Goal: Task Accomplishment & Management: Manage account settings

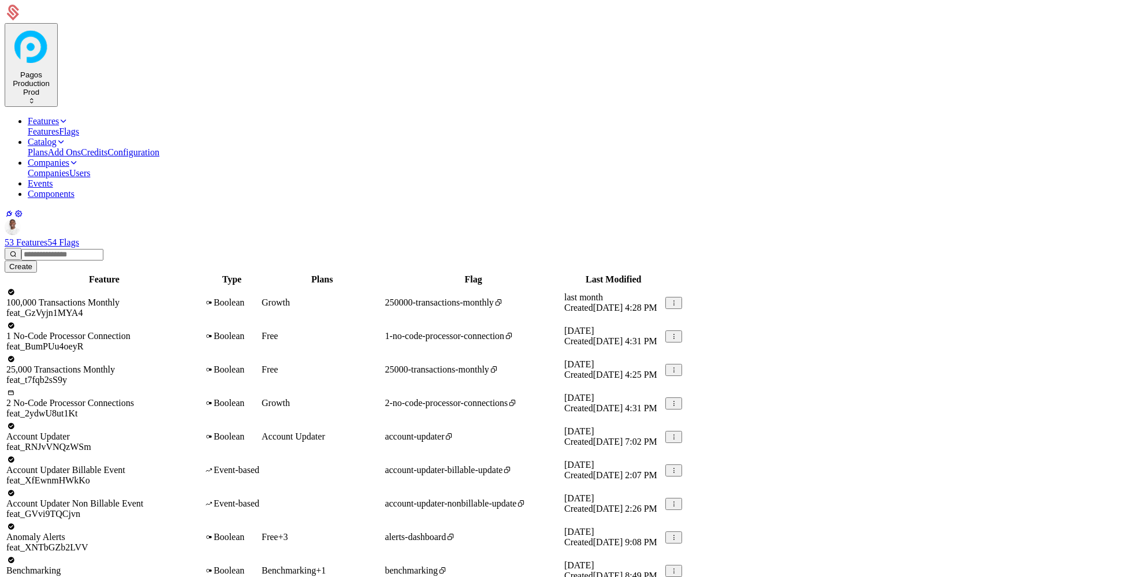
select select "***"
click at [74, 189] on link "Components" at bounding box center [51, 194] width 47 height 10
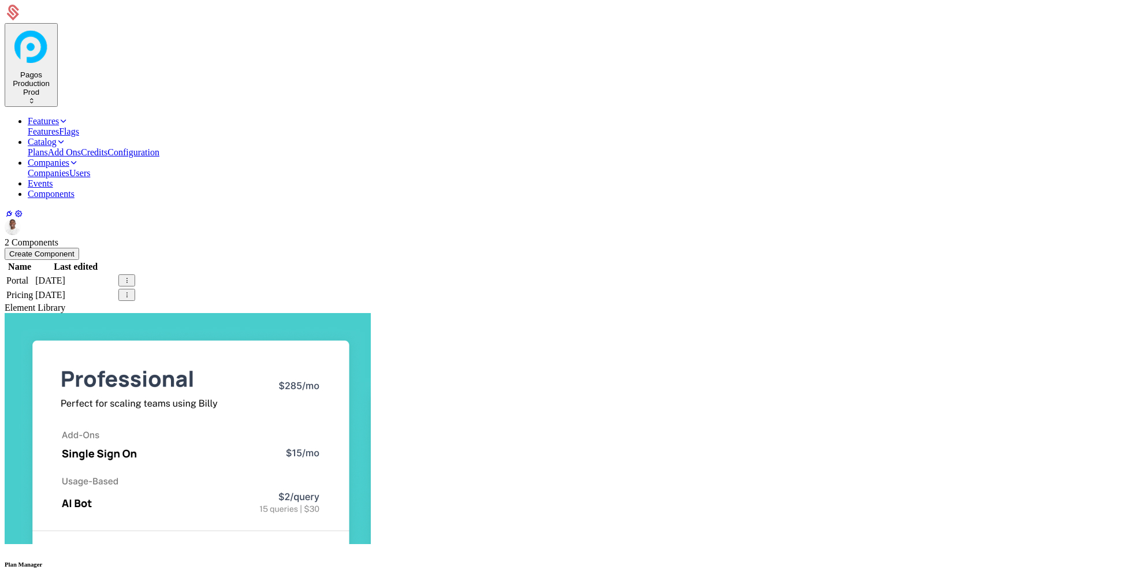
click at [33, 274] on td "Portal" at bounding box center [20, 280] width 28 height 13
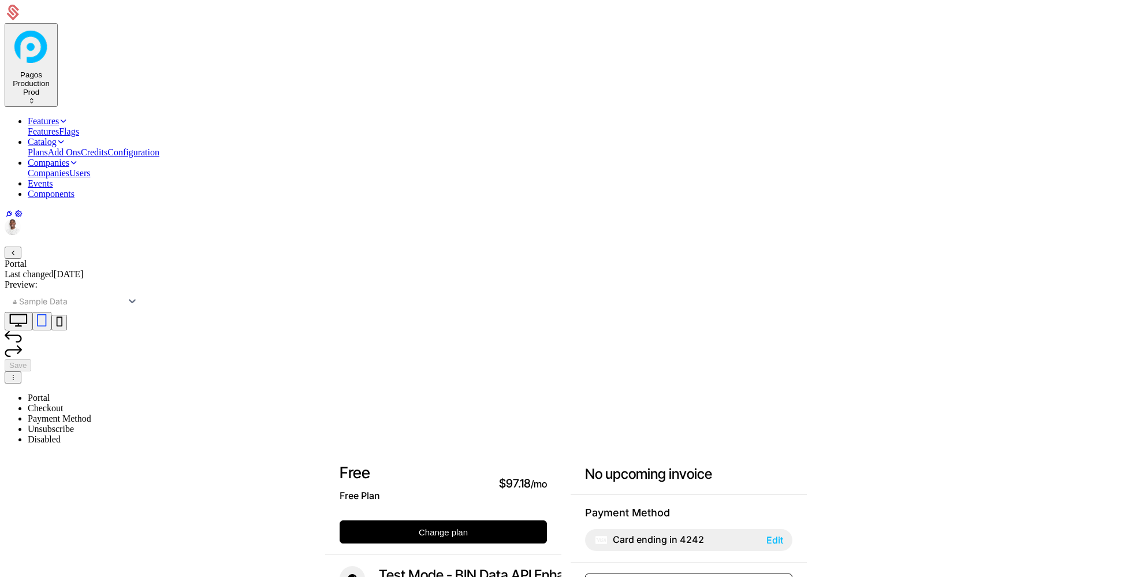
click at [17, 249] on icon "button" at bounding box center [13, 253] width 8 height 8
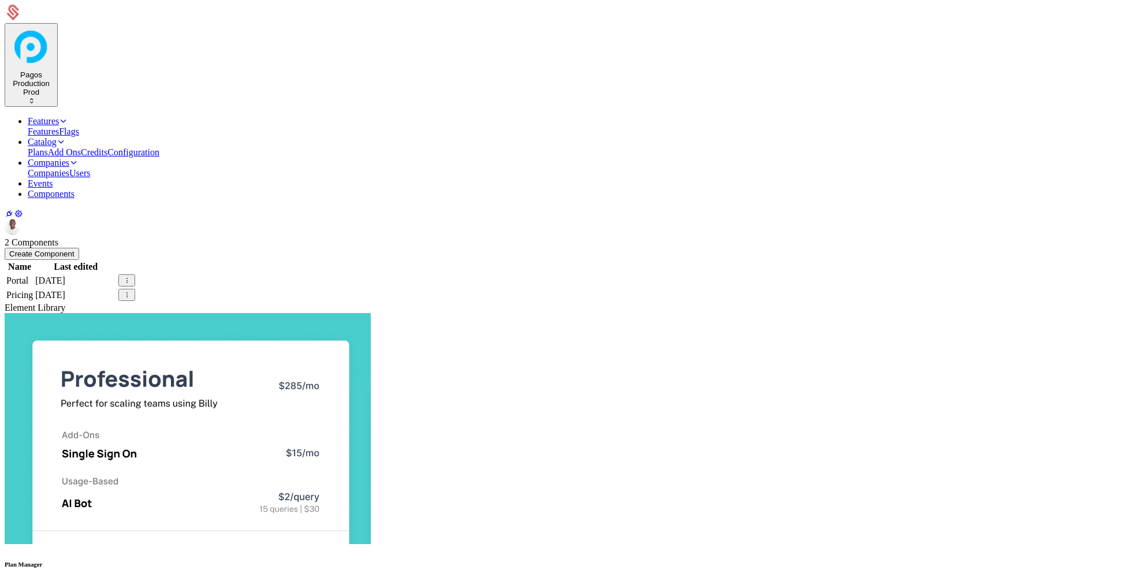
click at [33, 288] on td "Pricing" at bounding box center [20, 294] width 28 height 13
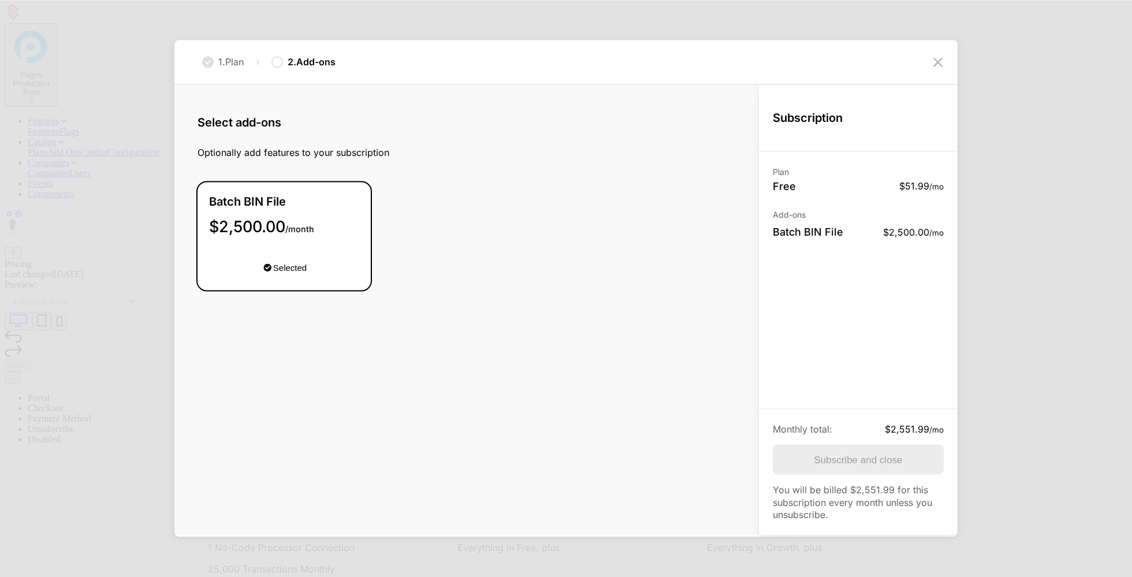
click at [91, 413] on span "Payment Method" at bounding box center [60, 418] width 64 height 10
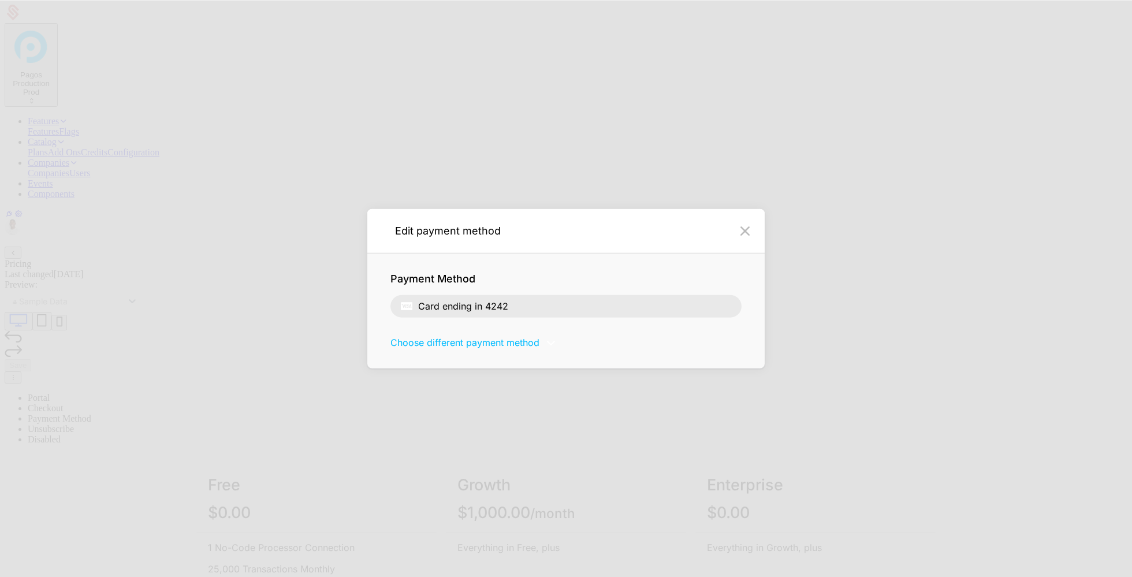
click at [50, 393] on span "Portal" at bounding box center [39, 398] width 22 height 10
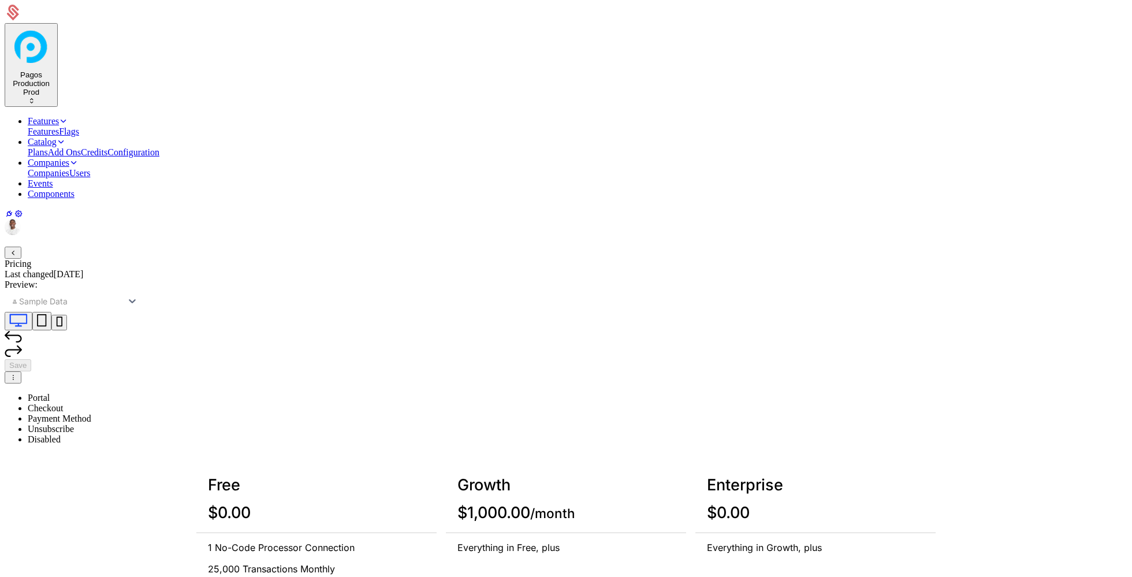
click at [374, 403] on li "Checkout" at bounding box center [578, 408] width 1100 height 10
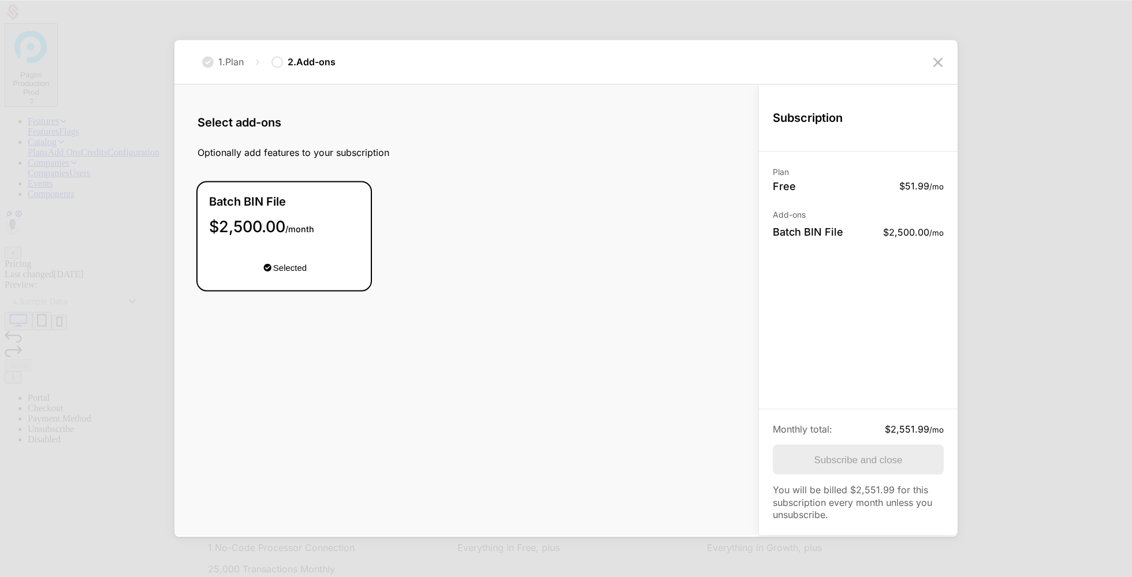
click at [555, 424] on li "Unsubscribe" at bounding box center [578, 429] width 1100 height 10
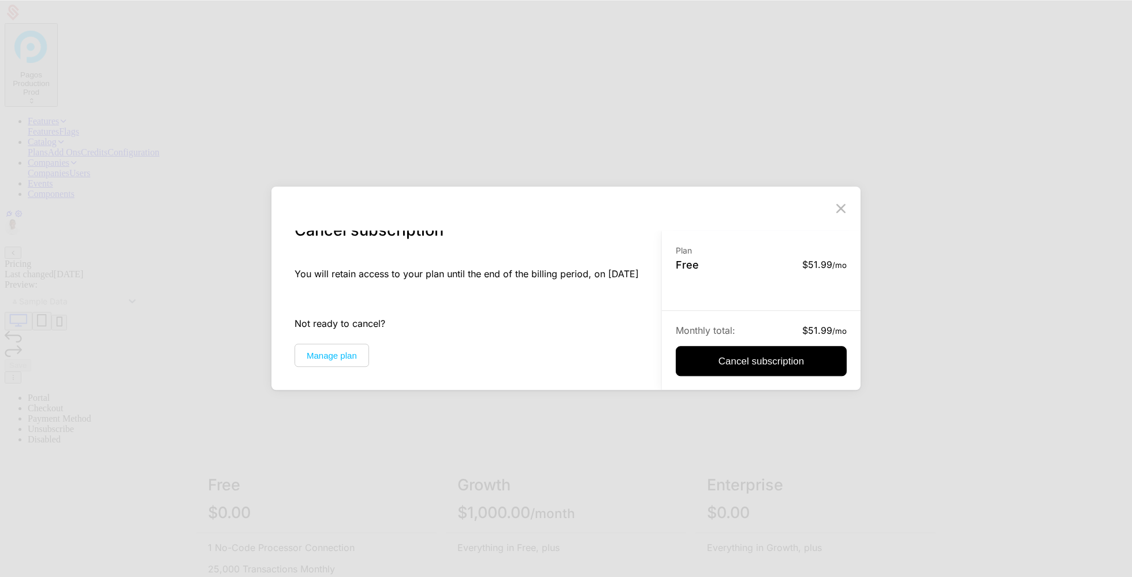
click at [91, 413] on span "Payment Method" at bounding box center [60, 418] width 64 height 10
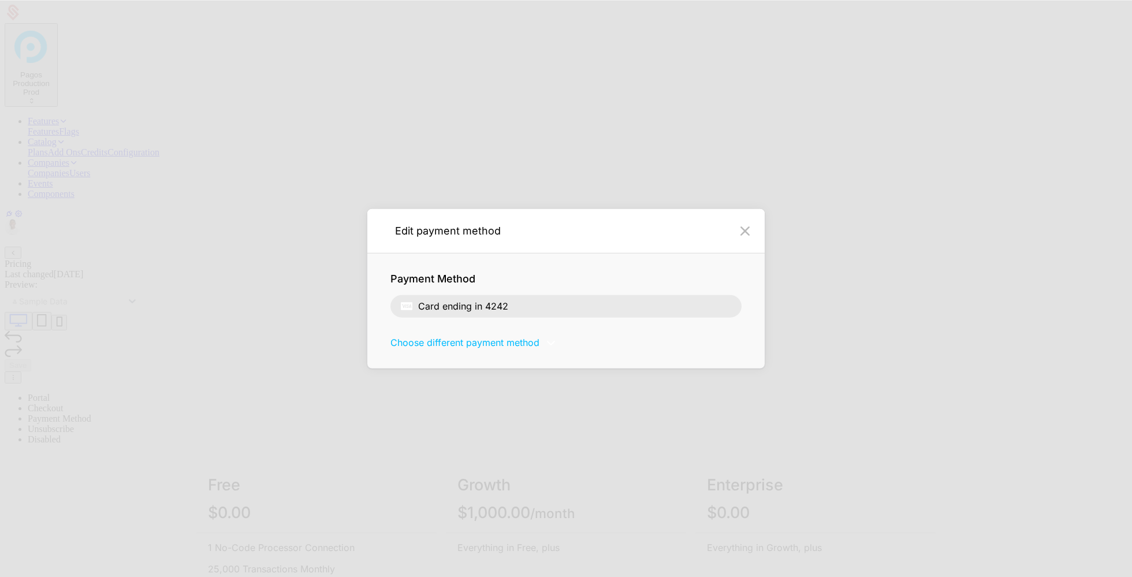
click at [63, 403] on span "Checkout" at bounding box center [45, 408] width 35 height 10
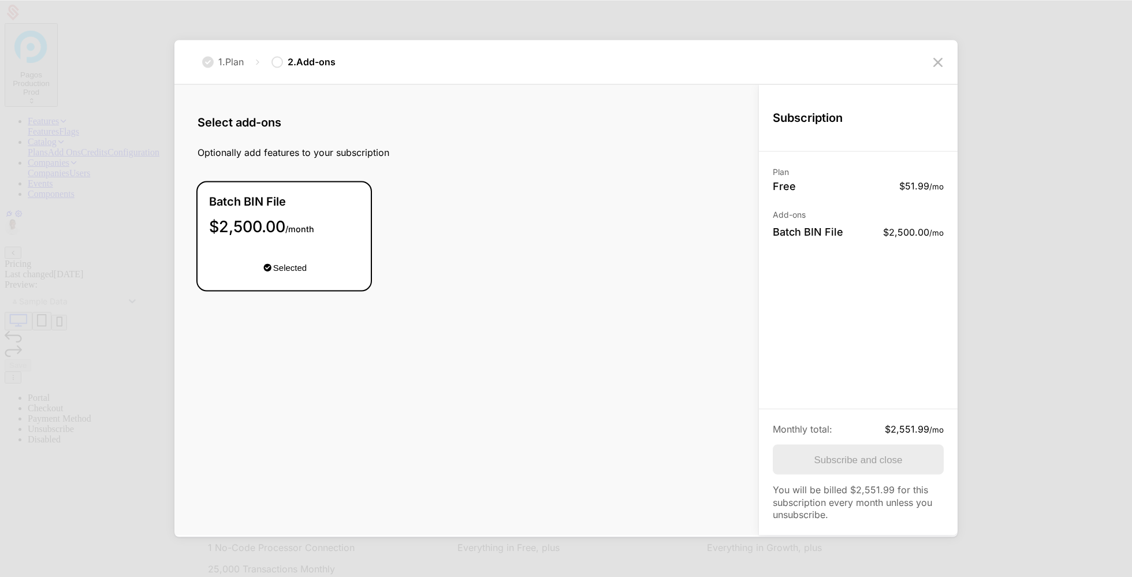
click at [63, 403] on span "Checkout" at bounding box center [45, 408] width 35 height 10
click at [21, 247] on button "button" at bounding box center [13, 253] width 17 height 12
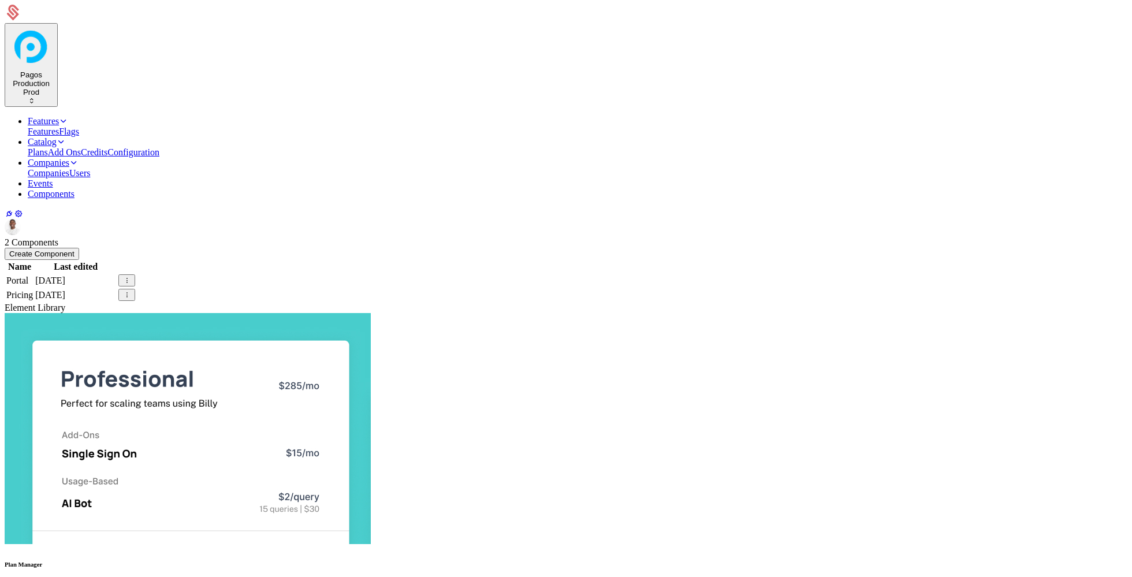
click at [136, 261] on th at bounding box center [127, 267] width 18 height 12
click at [135, 274] on div at bounding box center [126, 280] width 17 height 12
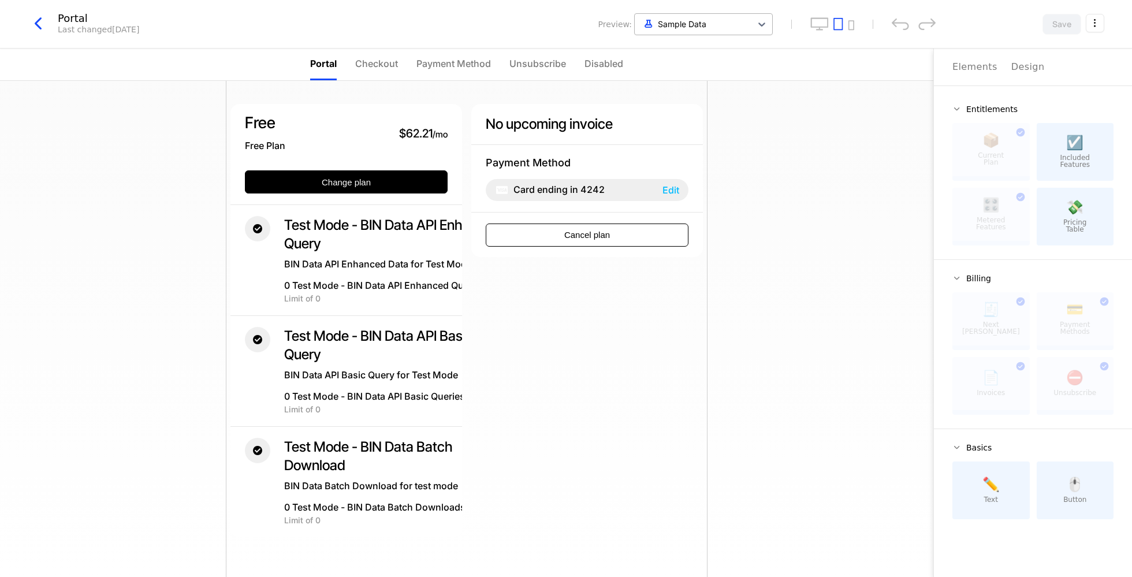
click at [725, 23] on div at bounding box center [692, 24] width 105 height 14
type input "**"
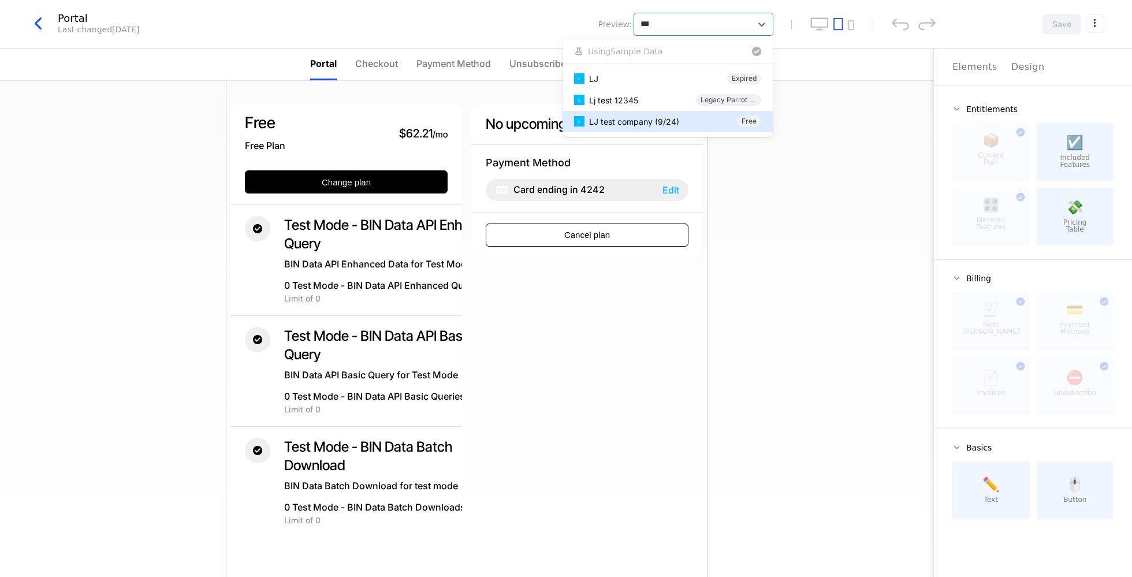
click at [697, 120] on div "LJ test company (9/24) Free" at bounding box center [667, 121] width 187 height 12
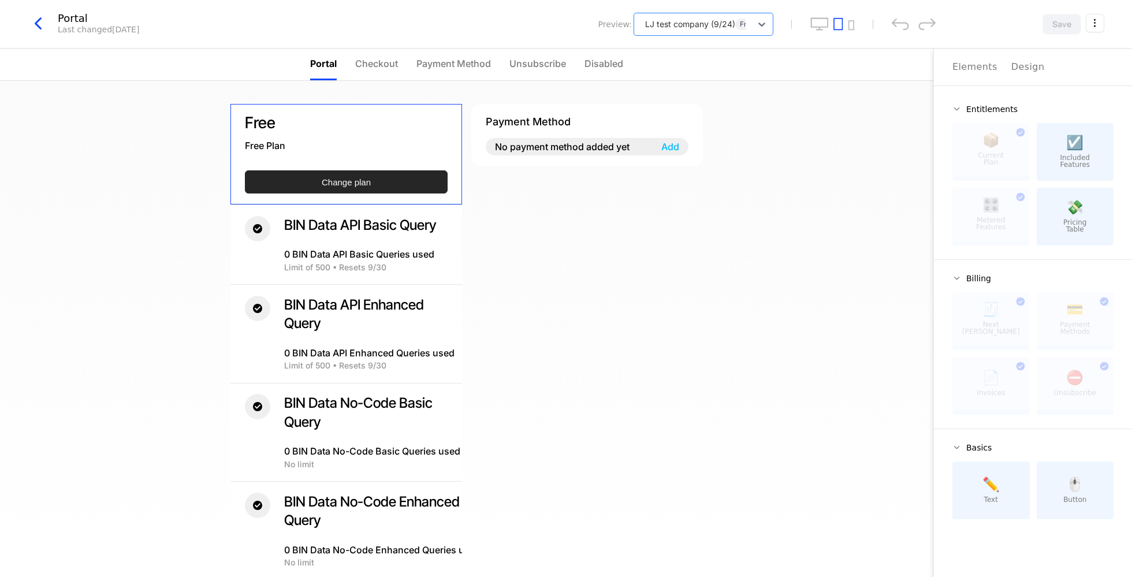
click at [411, 183] on button "Change plan" at bounding box center [346, 181] width 203 height 23
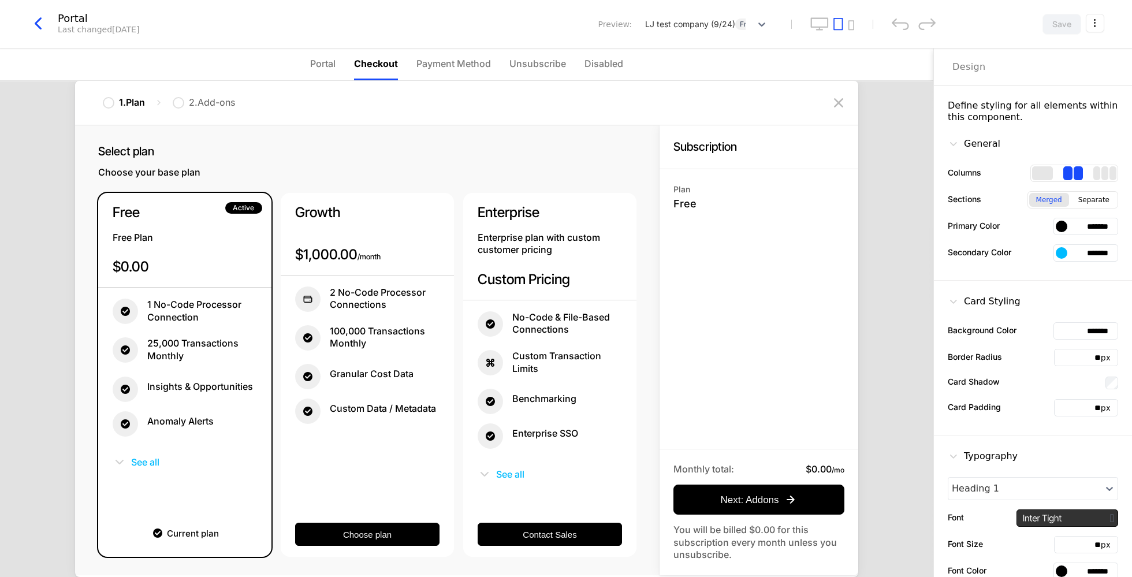
click at [410, 181] on button "Change plan" at bounding box center [346, 181] width 203 height 23
click at [367, 172] on button "Change plan" at bounding box center [346, 181] width 203 height 23
click at [450, 65] on span "Payment Method" at bounding box center [453, 64] width 74 height 14
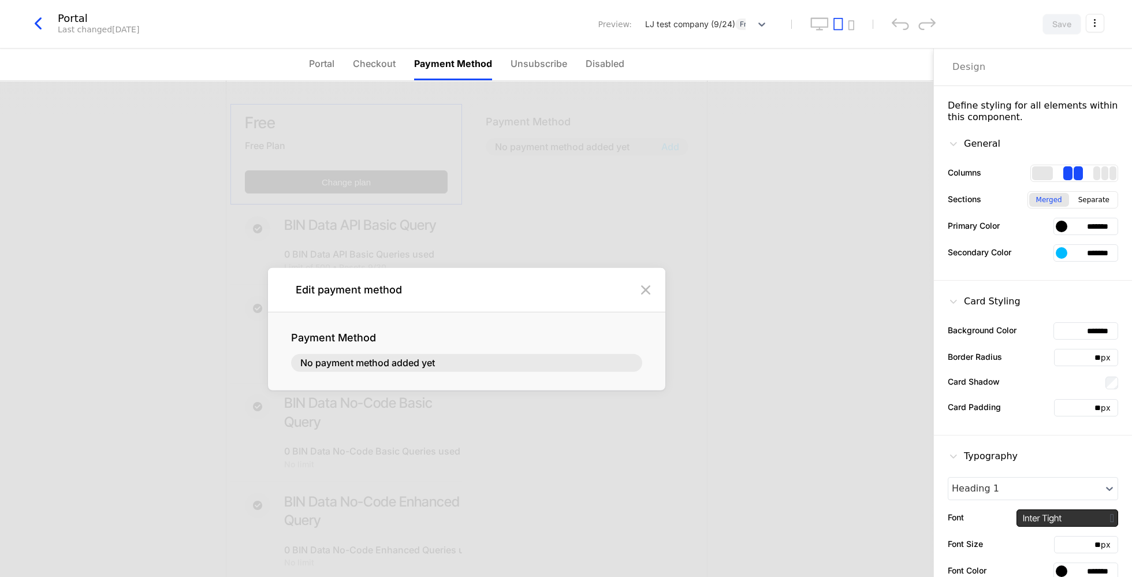
click at [371, 66] on span "Checkout" at bounding box center [374, 64] width 43 height 14
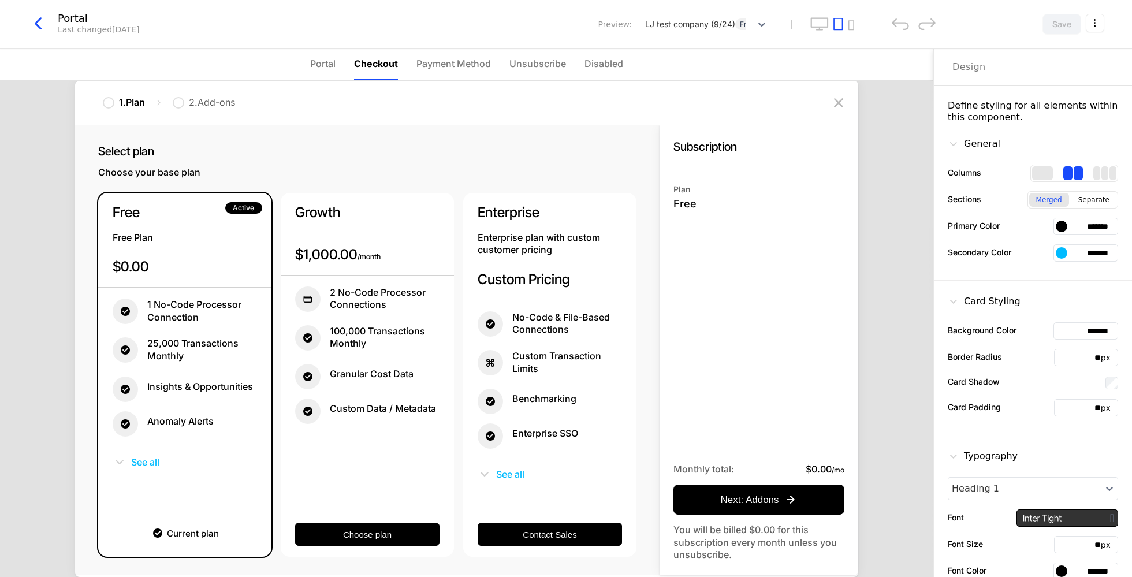
click at [535, 74] on li "Unsubscribe" at bounding box center [537, 65] width 57 height 32
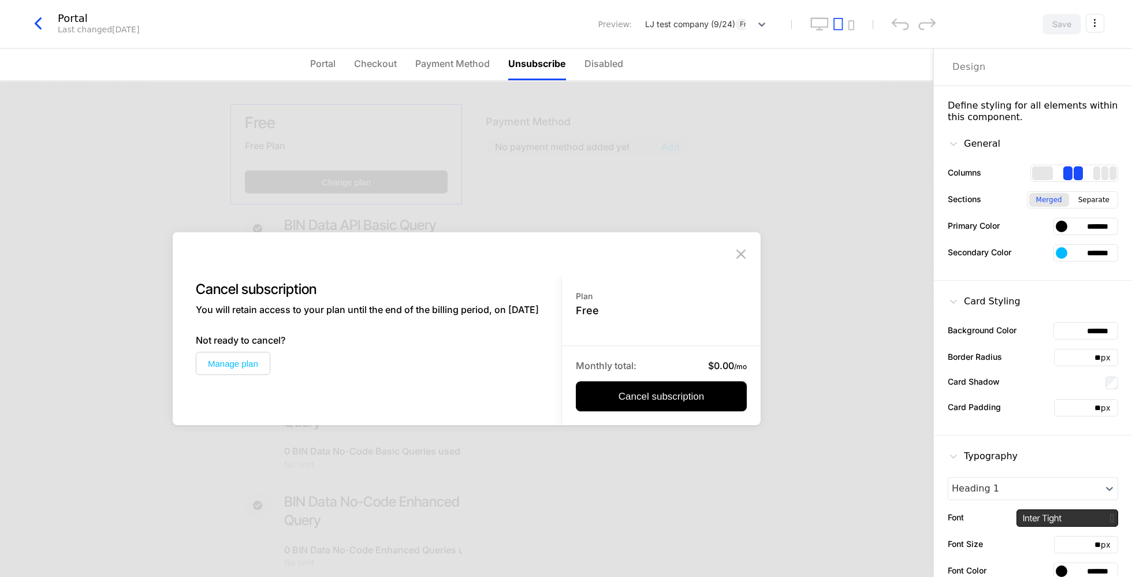
click at [432, 181] on button "Change plan" at bounding box center [346, 181] width 203 height 23
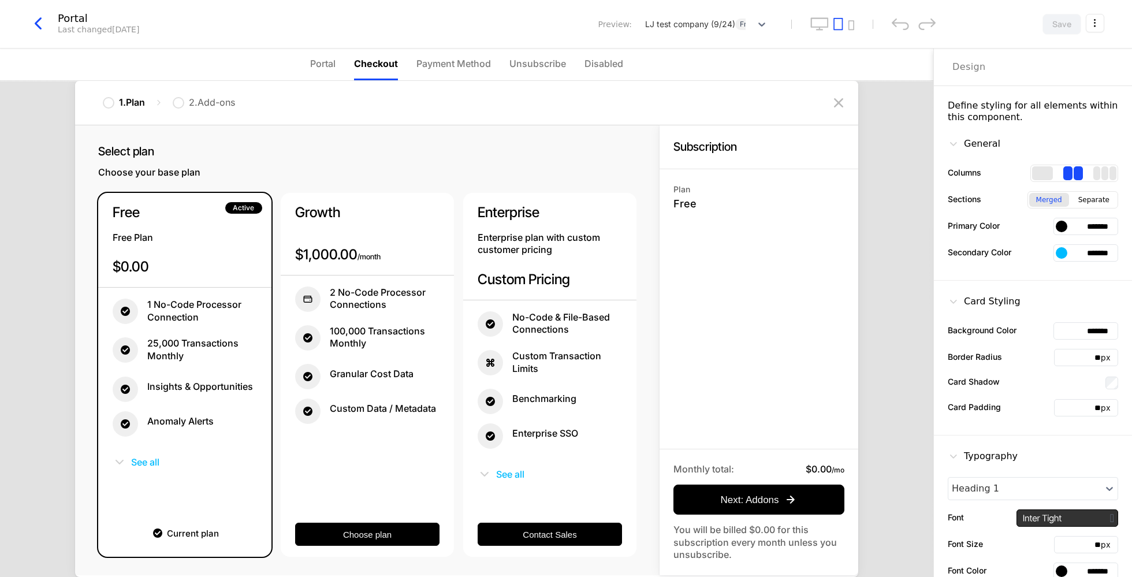
click at [432, 181] on button "Change plan" at bounding box center [346, 181] width 203 height 23
click at [325, 66] on span "Portal" at bounding box center [322, 64] width 25 height 14
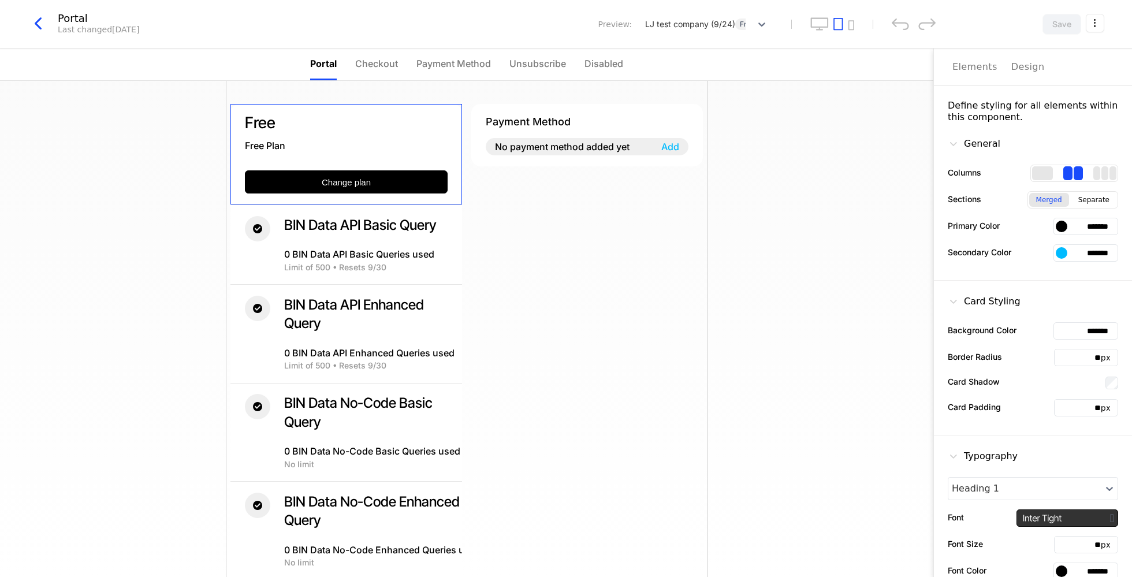
click at [612, 51] on li "Disabled" at bounding box center [603, 65] width 39 height 32
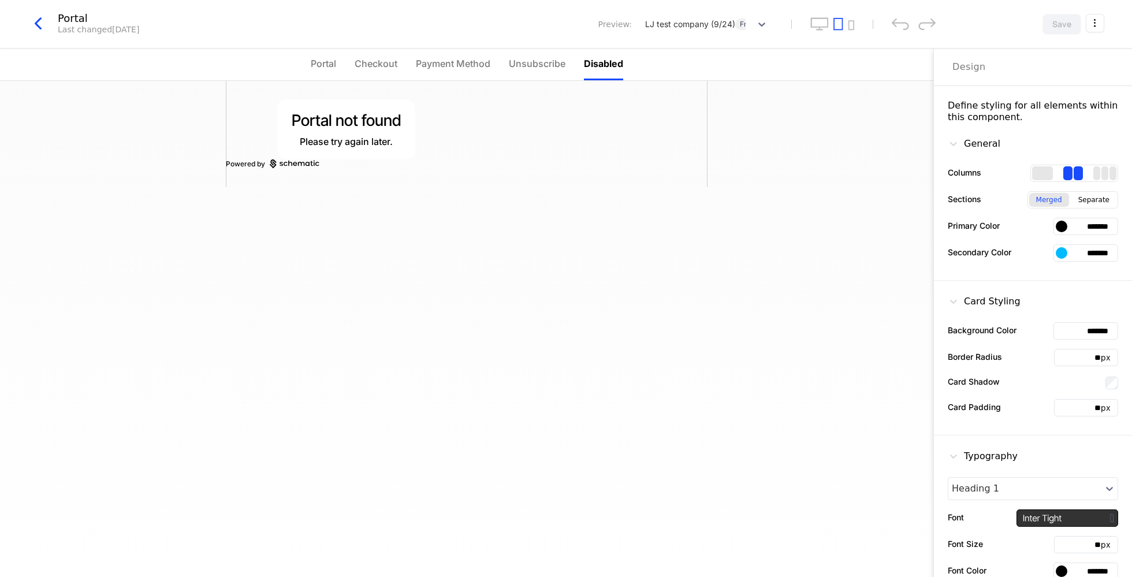
click at [538, 72] on li "Unsubscribe" at bounding box center [537, 65] width 57 height 32
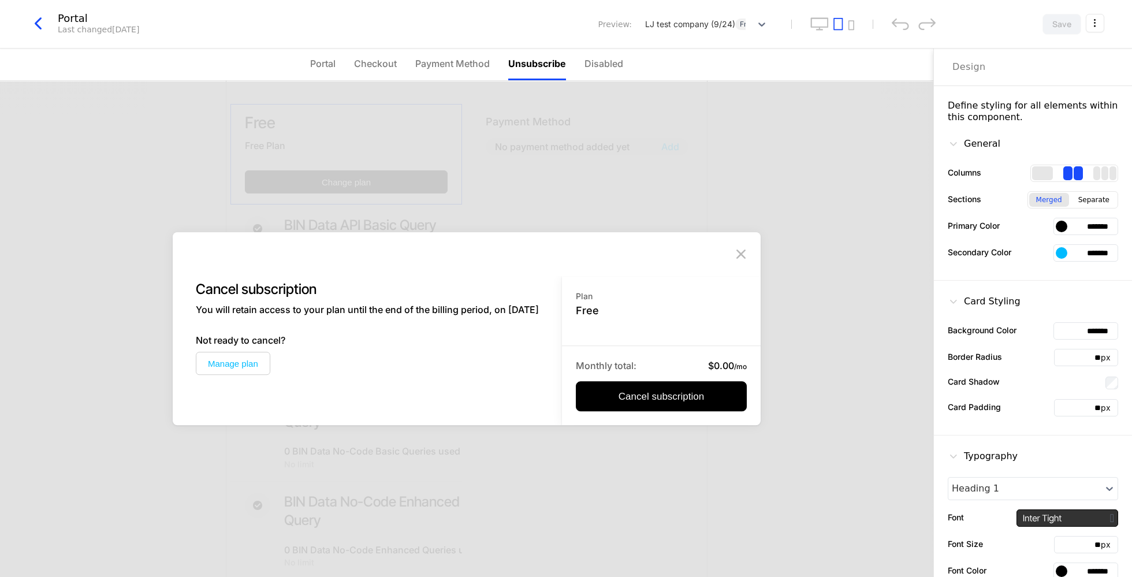
click at [446, 72] on li "Payment Method" at bounding box center [452, 65] width 74 height 32
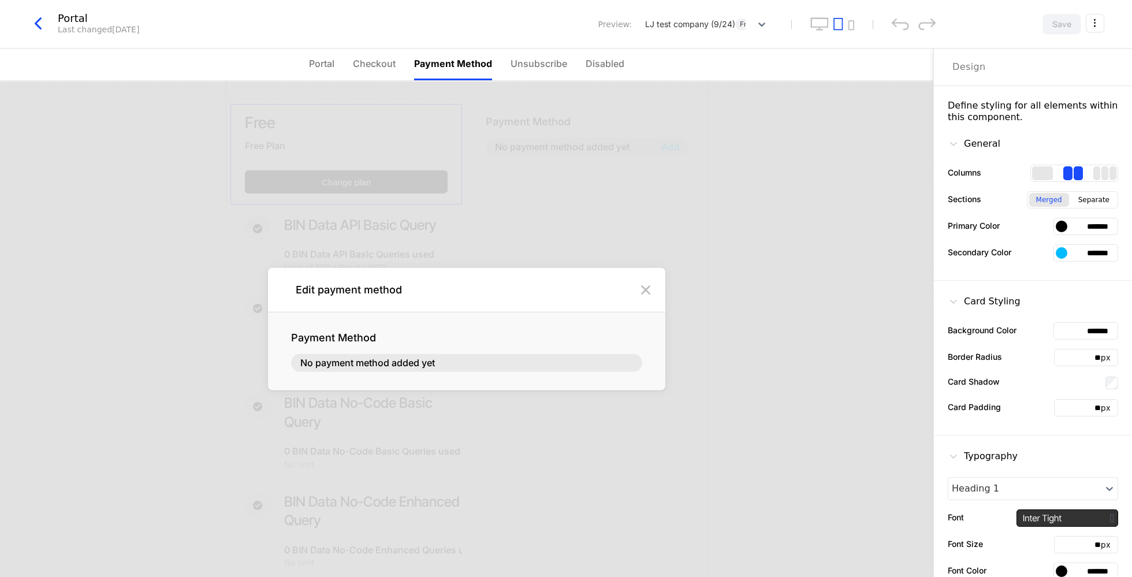
click at [366, 62] on span "Checkout" at bounding box center [374, 64] width 43 height 14
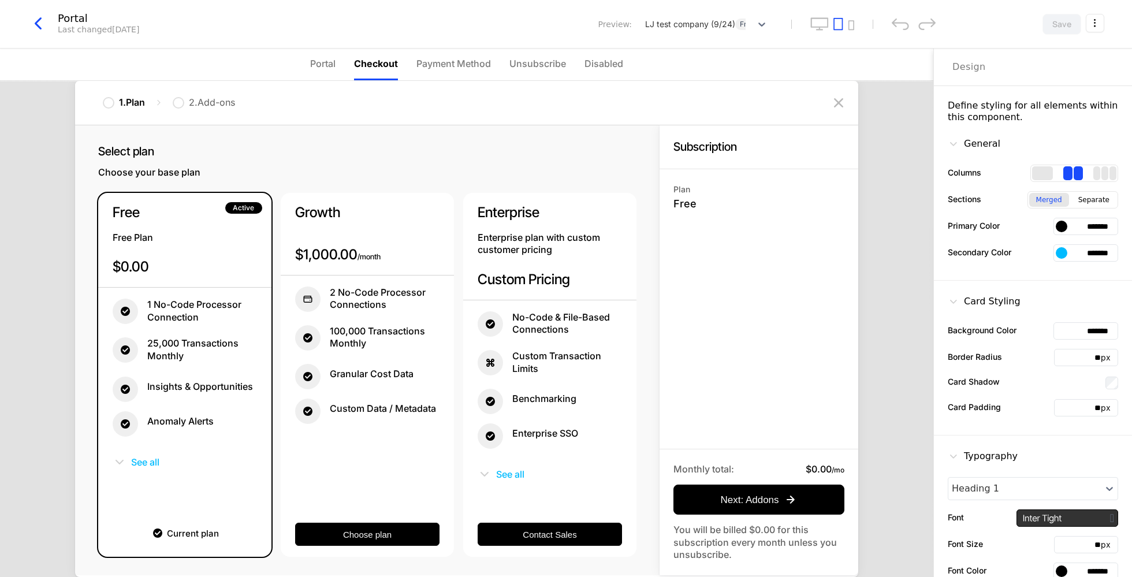
click at [323, 65] on span "Portal" at bounding box center [322, 64] width 25 height 14
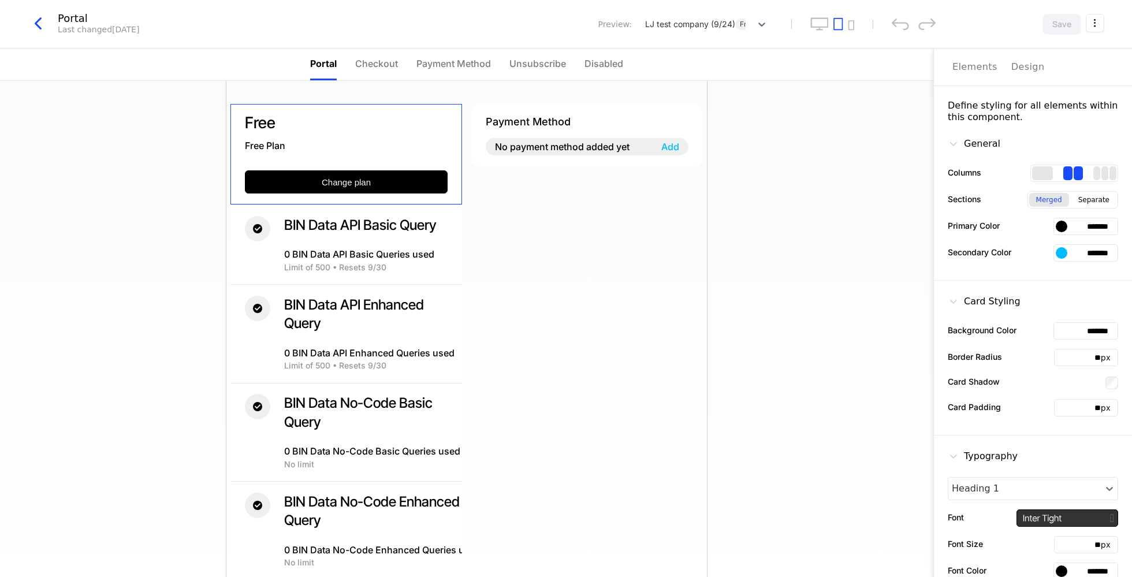
click at [35, 25] on icon "button" at bounding box center [38, 23] width 21 height 21
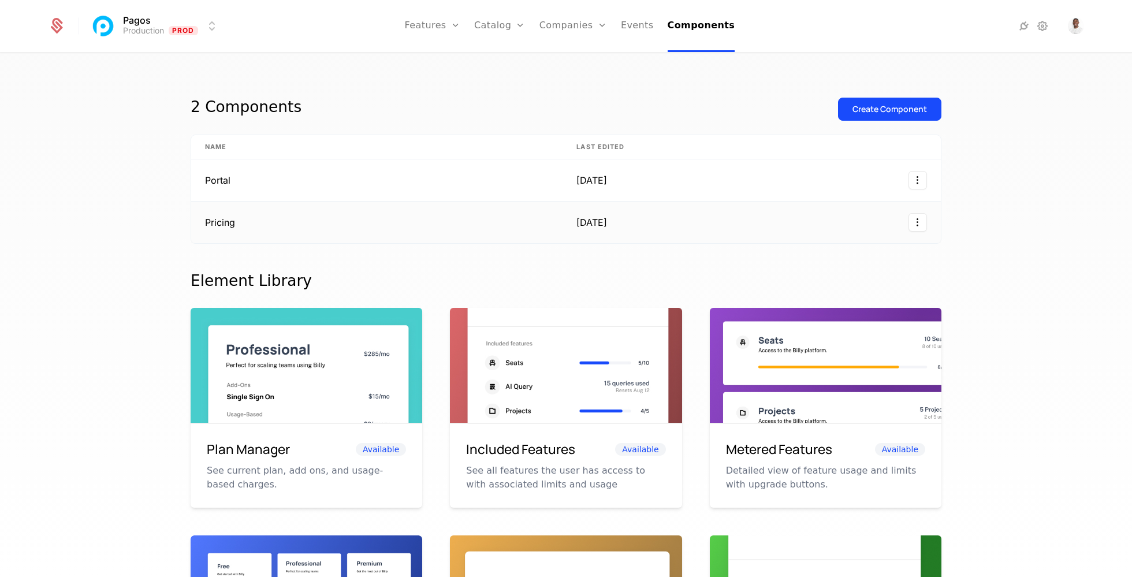
click at [517, 227] on td "Pricing" at bounding box center [376, 223] width 371 height 42
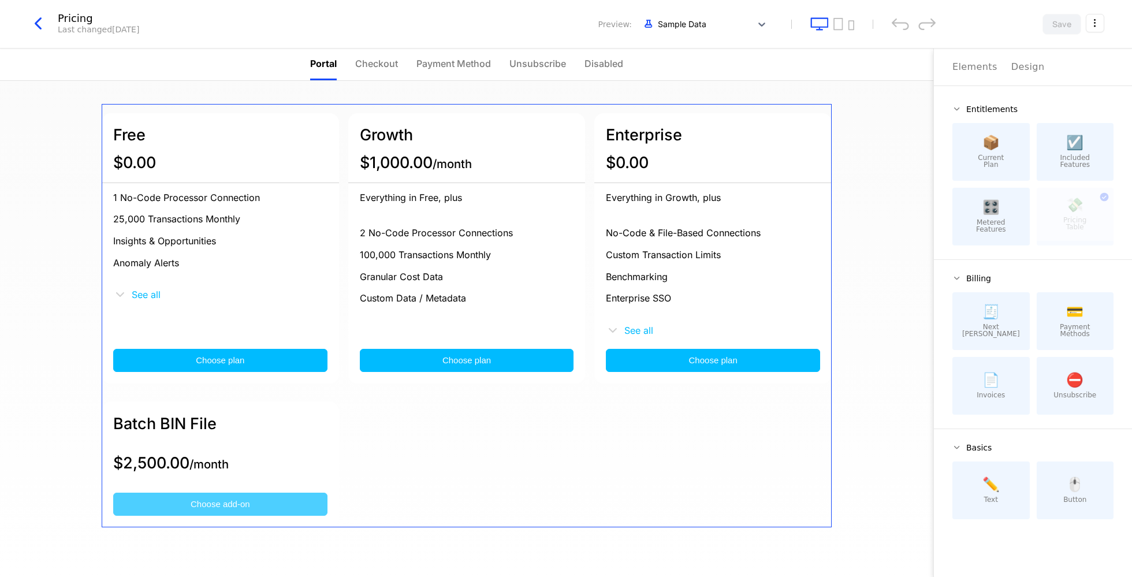
click at [269, 506] on button "Choose add-on" at bounding box center [220, 504] width 214 height 23
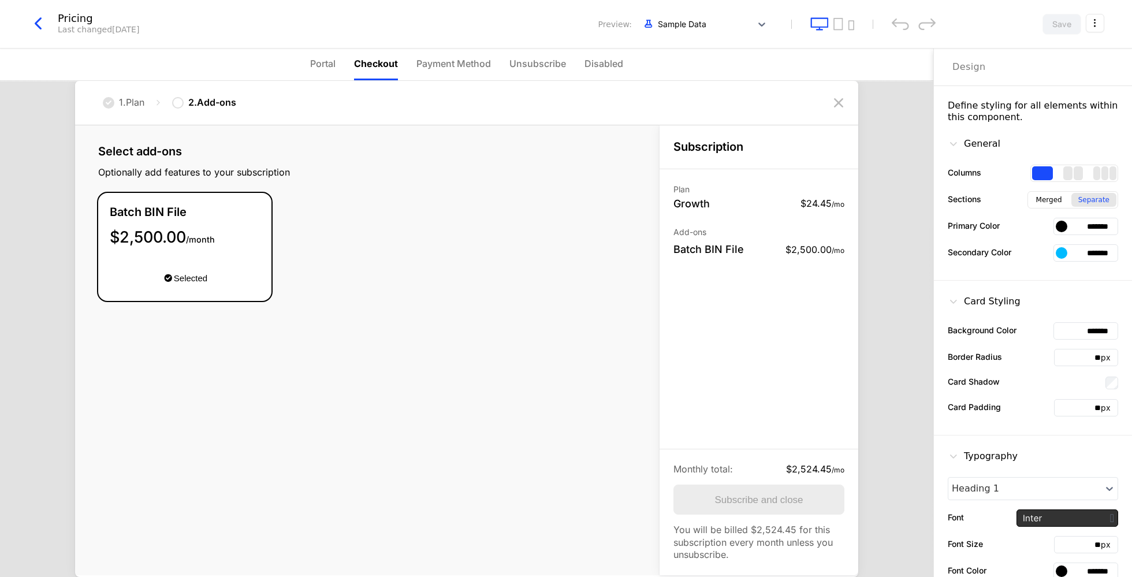
click at [498, 356] on button "Choose plan" at bounding box center [467, 360] width 214 height 23
click at [455, 60] on span "Payment Method" at bounding box center [453, 64] width 74 height 14
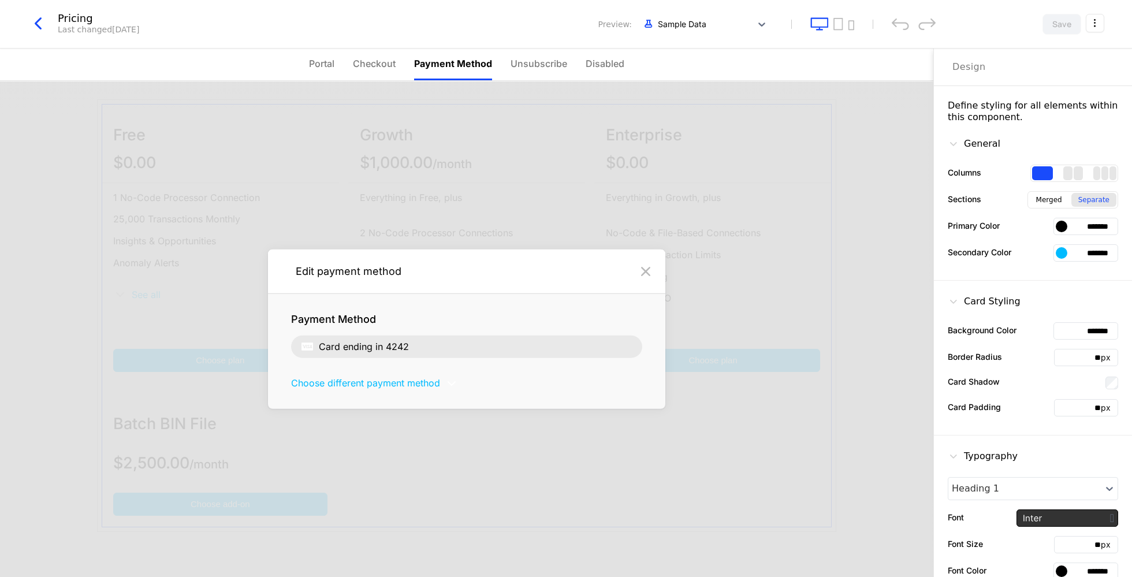
click at [548, 56] on li "Unsubscribe" at bounding box center [539, 65] width 57 height 32
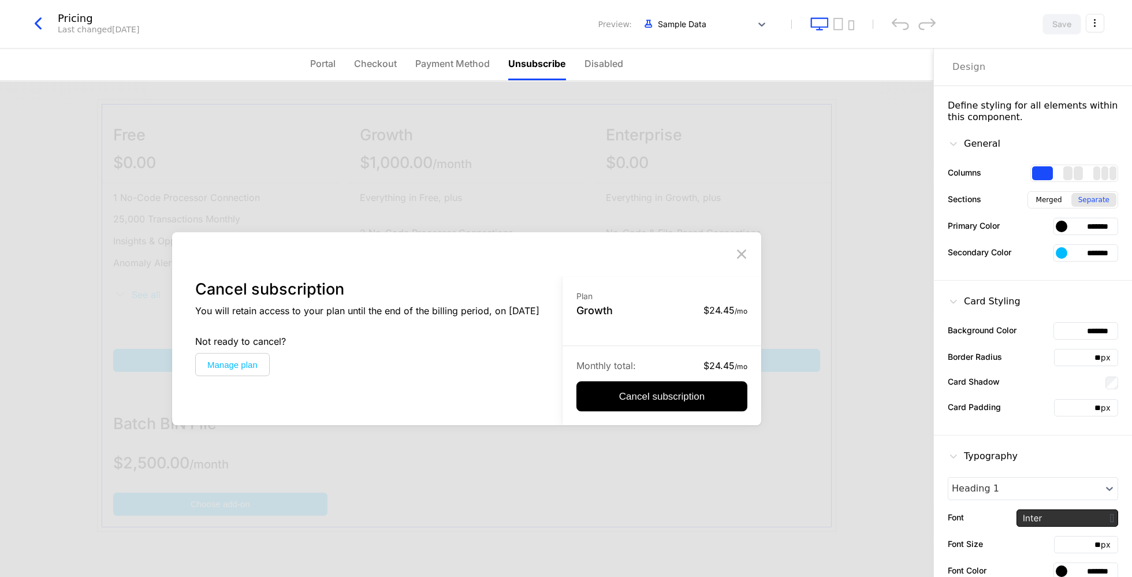
click at [612, 68] on span "Disabled" at bounding box center [603, 64] width 39 height 14
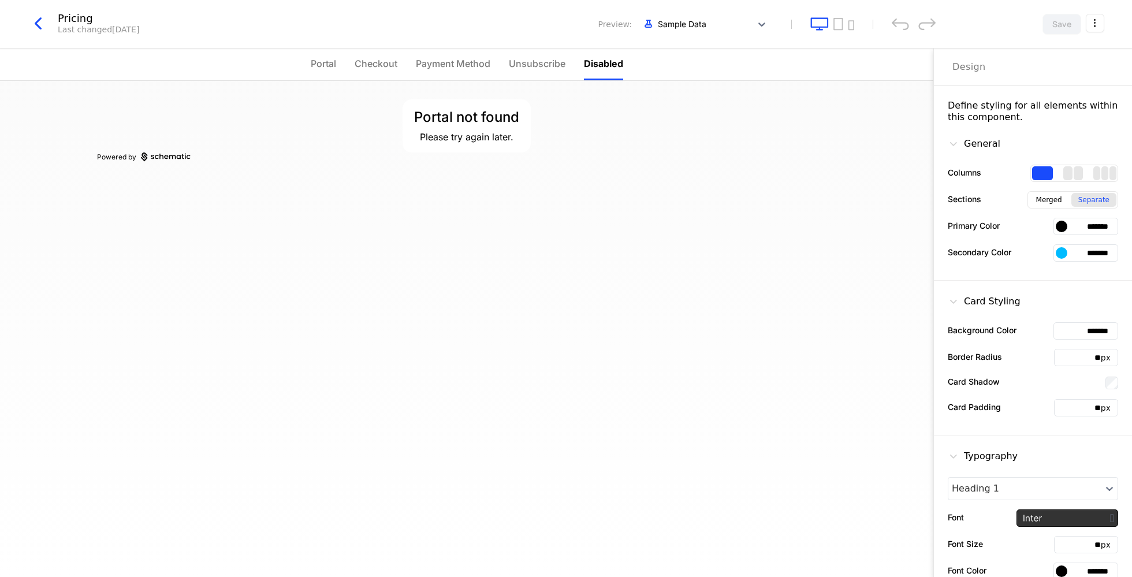
click at [406, 71] on ul "Portal Checkout Payment Method Unsubscribe Disabled" at bounding box center [467, 65] width 312 height 32
click at [394, 58] on span "Checkout" at bounding box center [376, 64] width 43 height 14
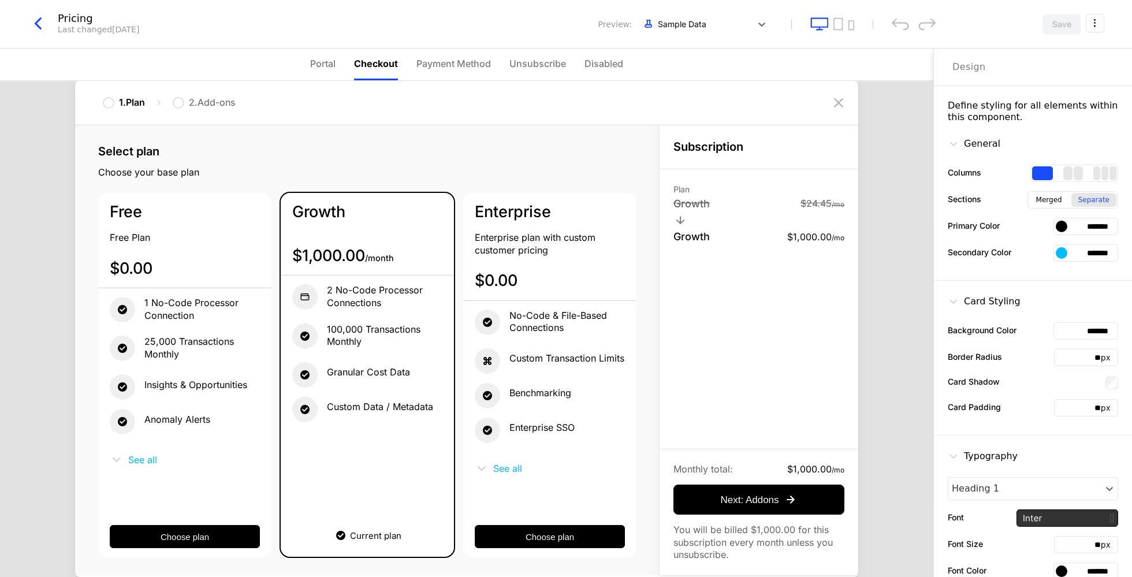
click at [304, 59] on nav "Portal Checkout Payment Method Unsubscribe Disabled" at bounding box center [466, 65] width 933 height 32
click at [321, 62] on span "Portal" at bounding box center [322, 64] width 25 height 14
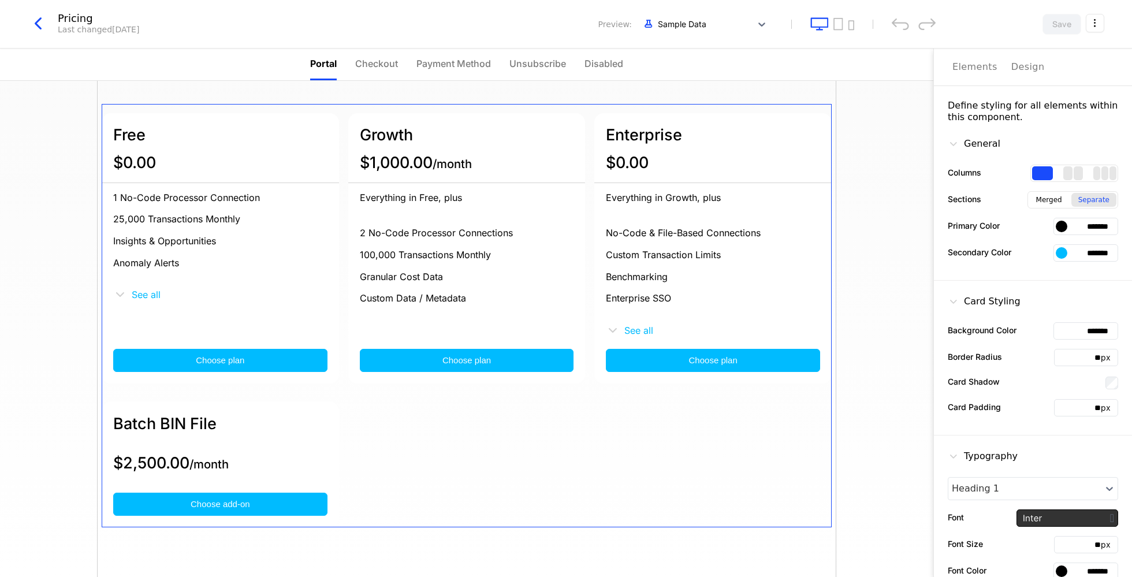
click at [46, 19] on icon "button" at bounding box center [38, 23] width 21 height 21
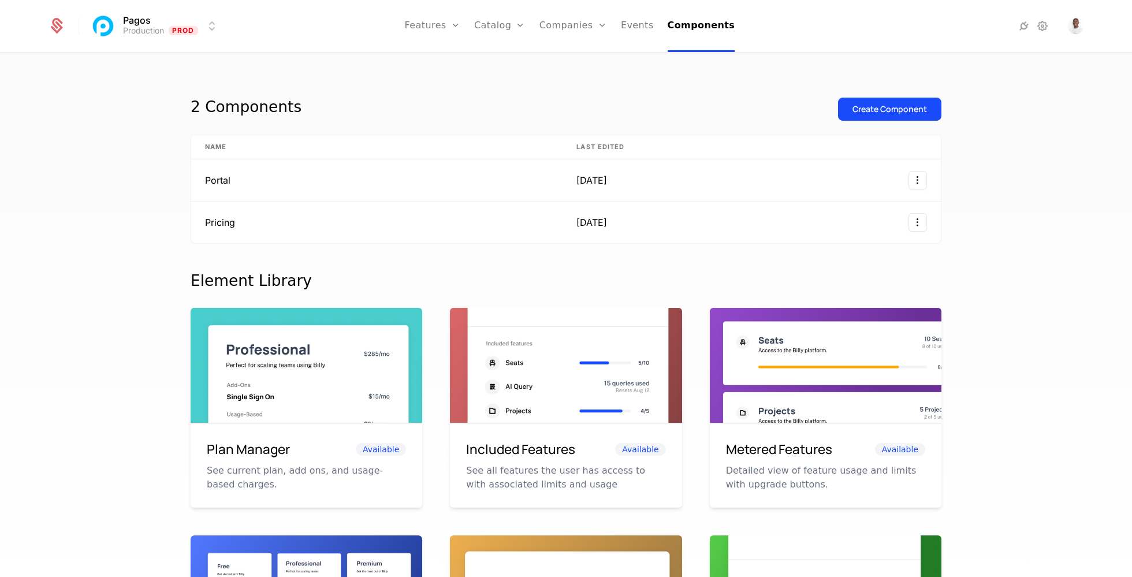
click at [527, 111] on link "Configuration" at bounding box center [517, 111] width 59 height 9
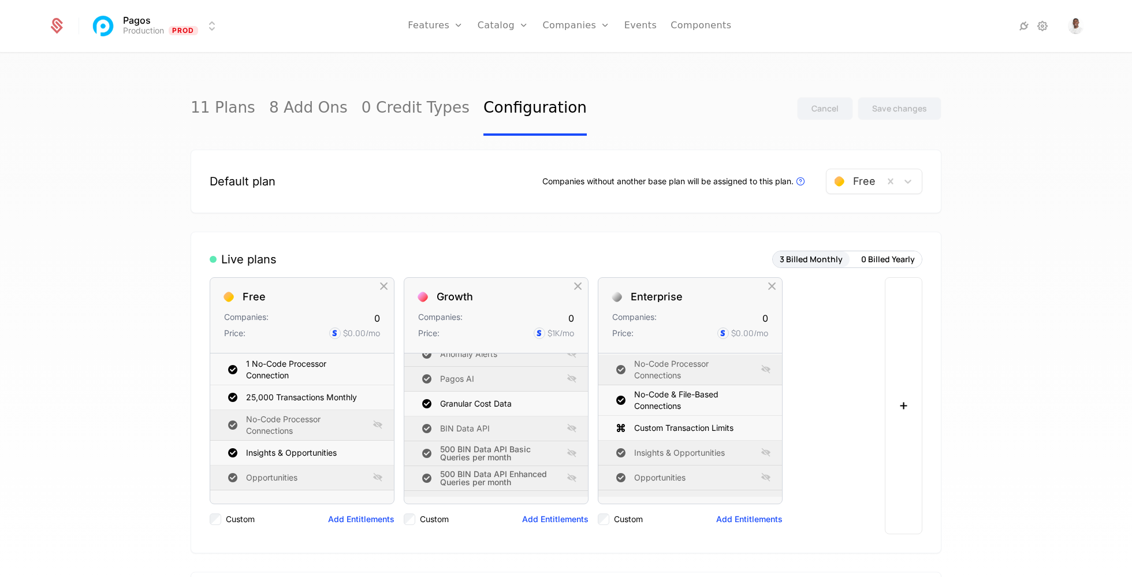
click at [643, 28] on link "Events" at bounding box center [640, 26] width 33 height 52
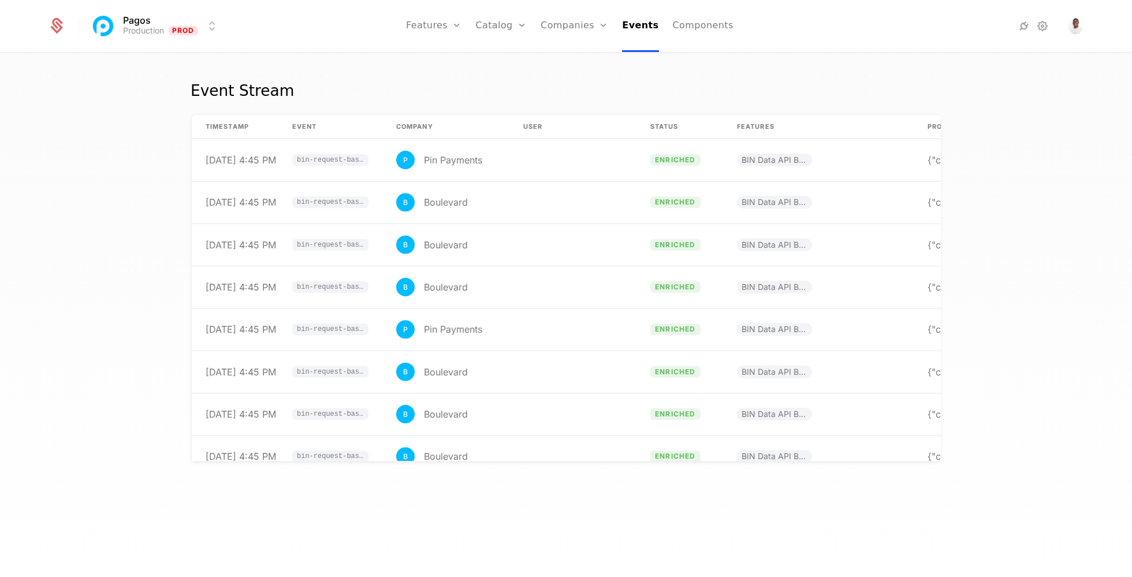
click at [696, 26] on link "Components" at bounding box center [703, 26] width 61 height 52
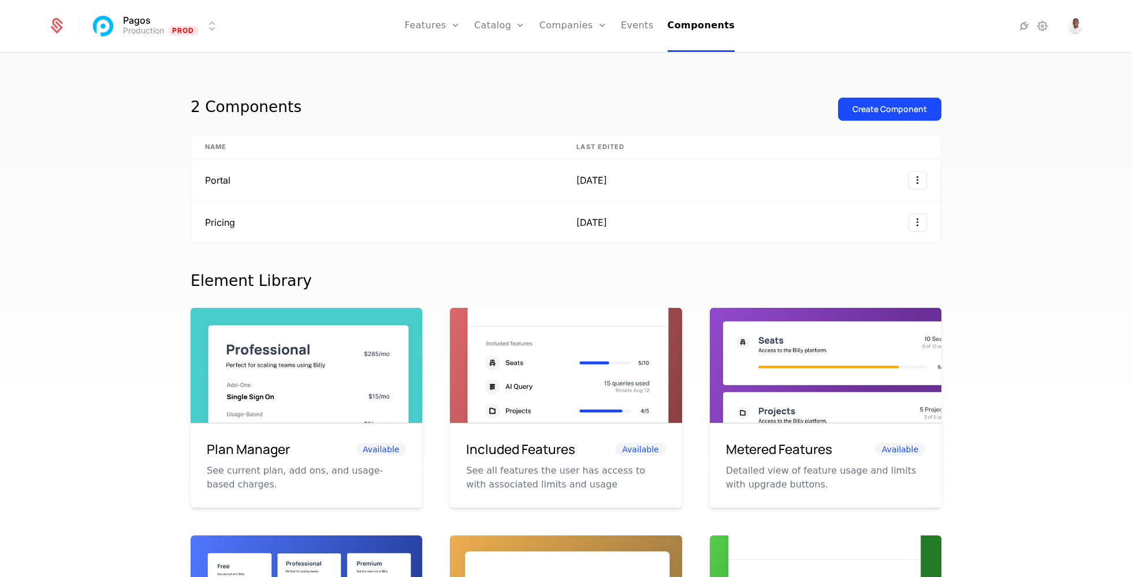
click at [636, 18] on link "Events" at bounding box center [637, 26] width 33 height 52
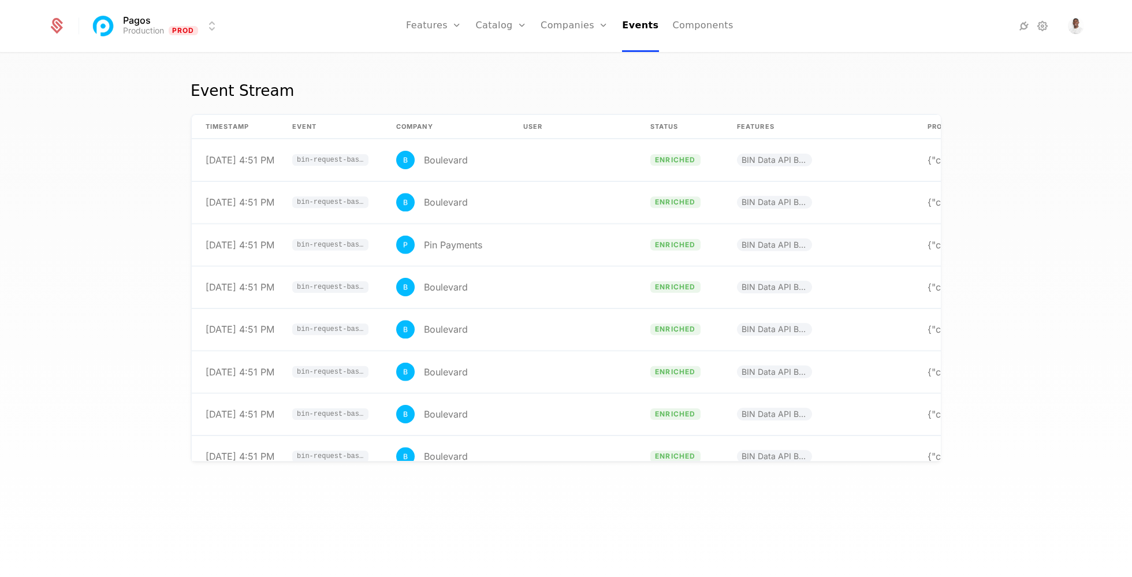
click at [696, 38] on link "Components" at bounding box center [703, 26] width 61 height 52
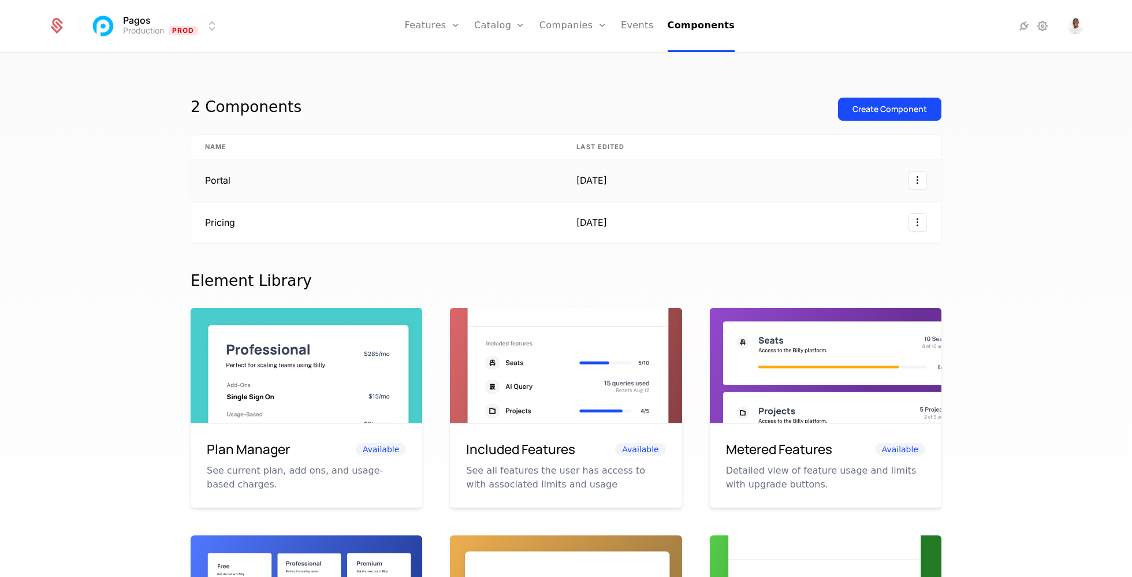
click at [355, 192] on td "Portal" at bounding box center [376, 180] width 371 height 42
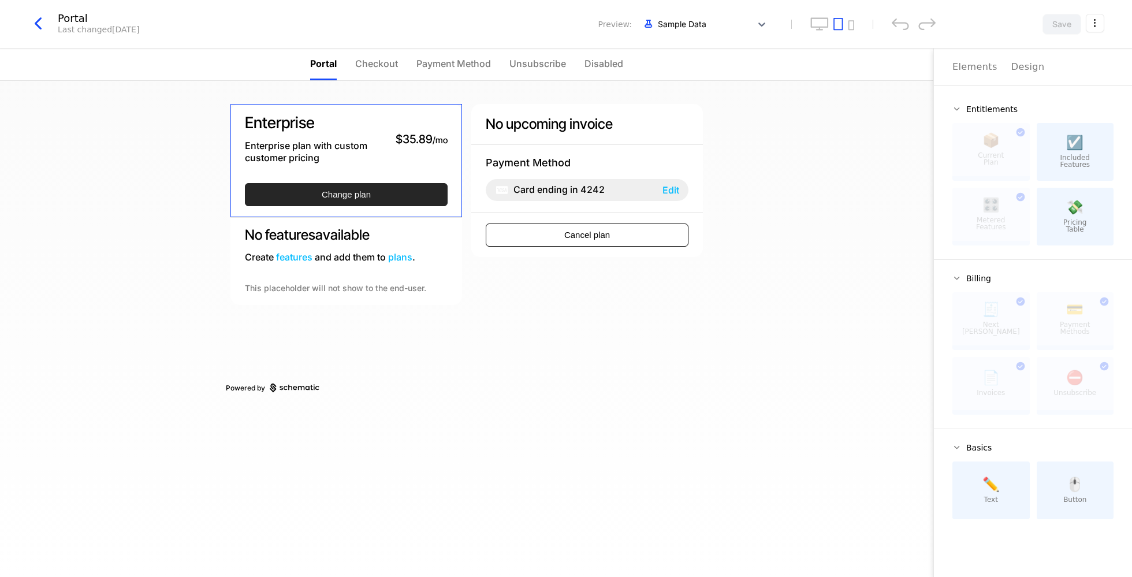
click at [376, 193] on button "Change plan" at bounding box center [346, 194] width 203 height 23
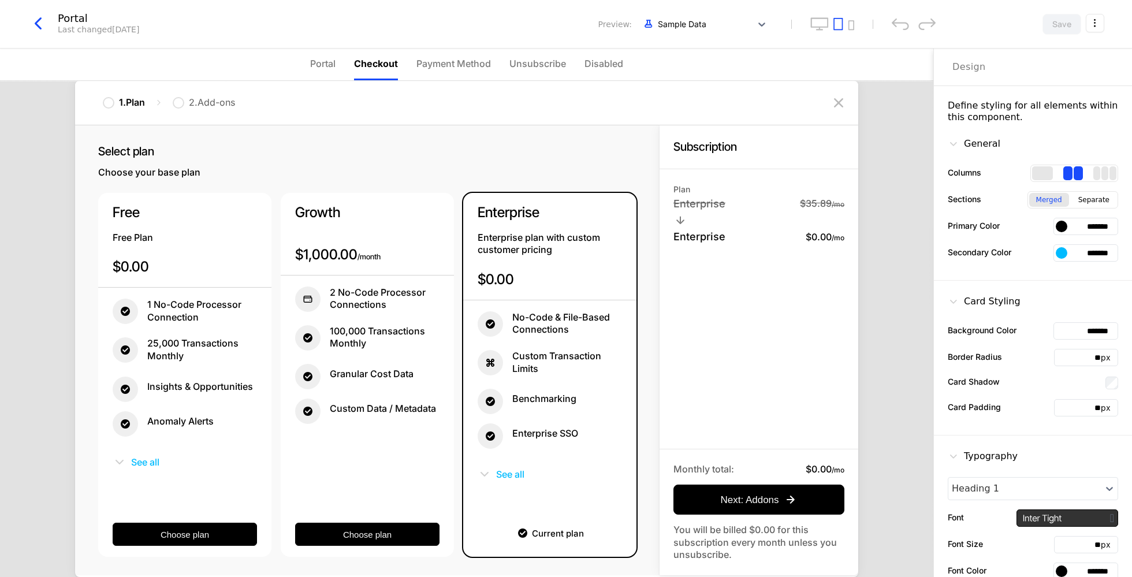
click at [322, 65] on span "Portal" at bounding box center [322, 64] width 25 height 14
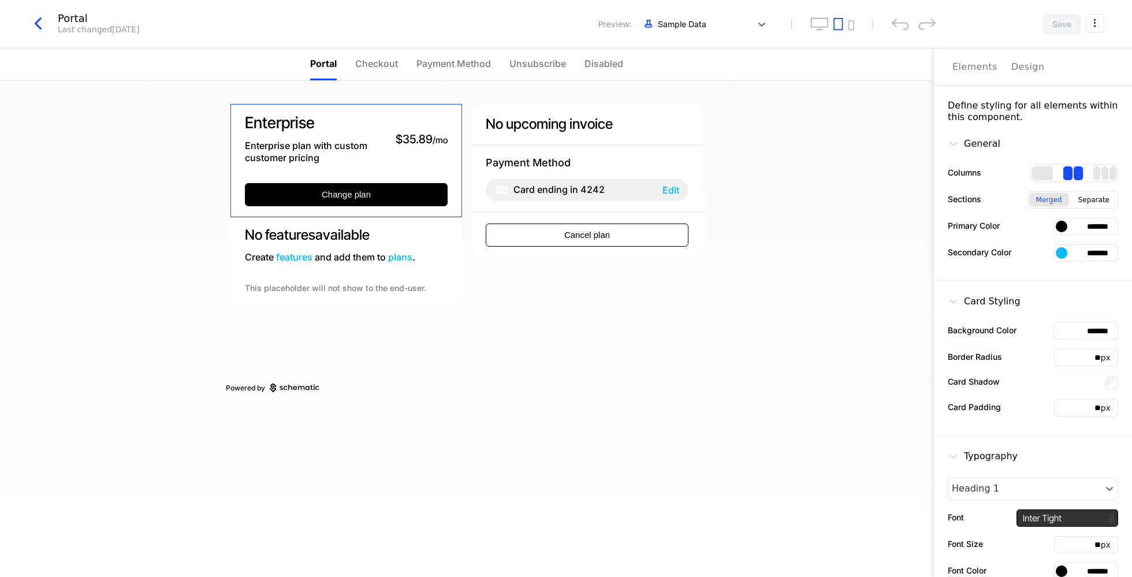
click at [42, 29] on icon "button" at bounding box center [38, 23] width 21 height 21
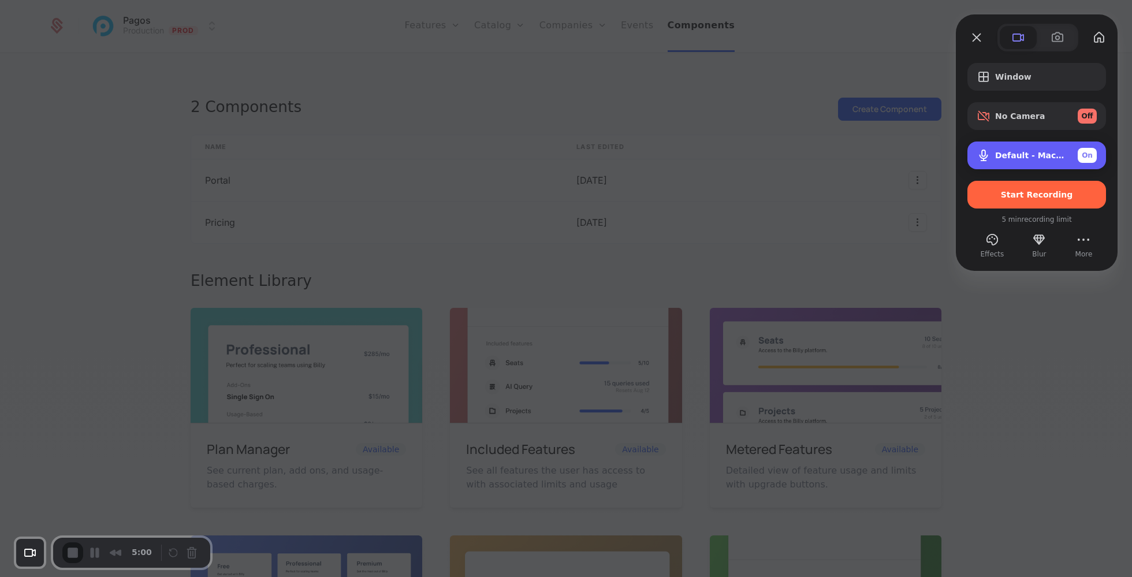
click at [1068, 163] on div "Default - MacBook Air Microphone (Built-in) On" at bounding box center [1036, 155] width 139 height 28
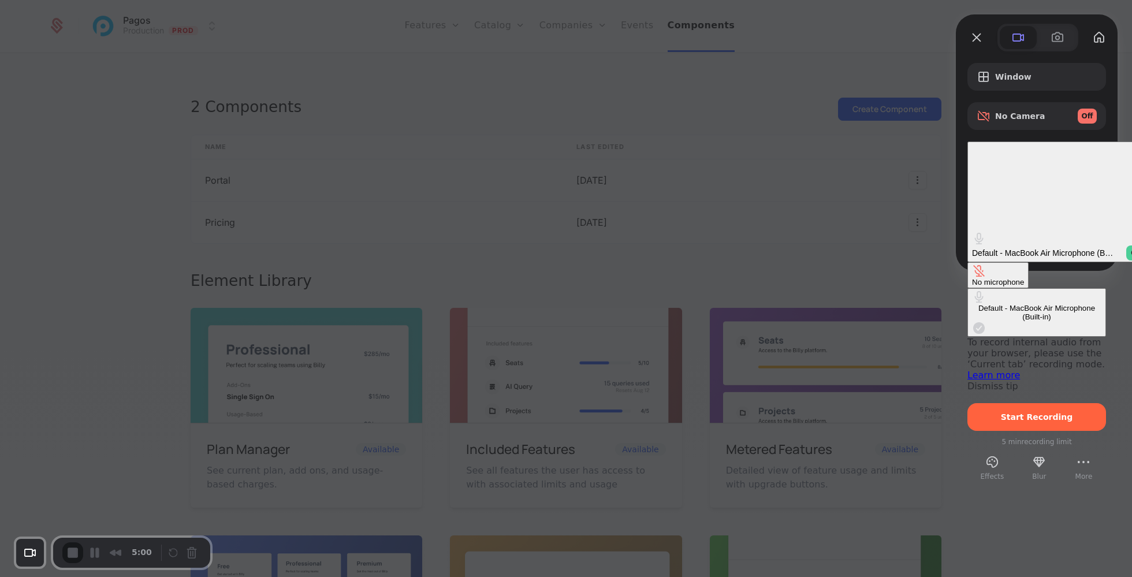
click at [967, 262] on button "No microphone" at bounding box center [997, 275] width 61 height 26
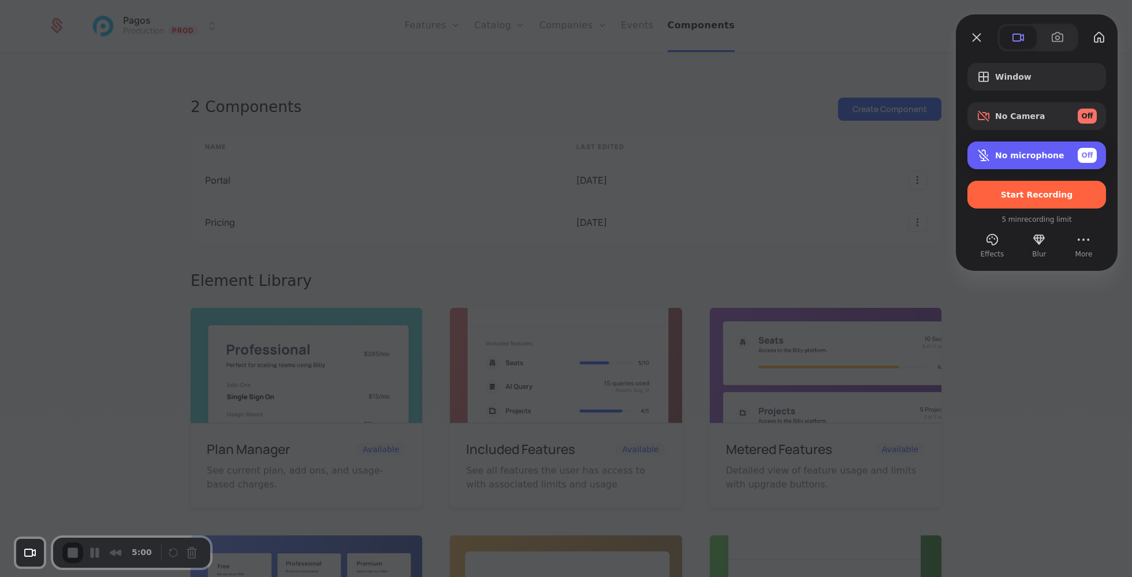
click at [1051, 159] on span "No microphone" at bounding box center [1029, 155] width 69 height 9
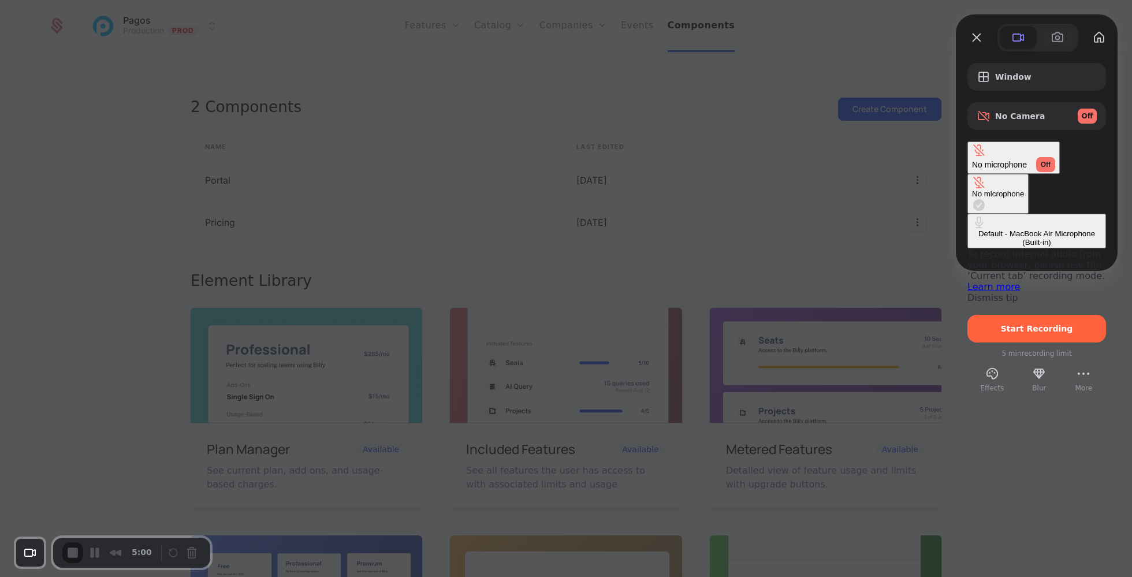
click at [972, 229] on div "Default - MacBook Air Microphone (Built-in)" at bounding box center [1036, 237] width 129 height 17
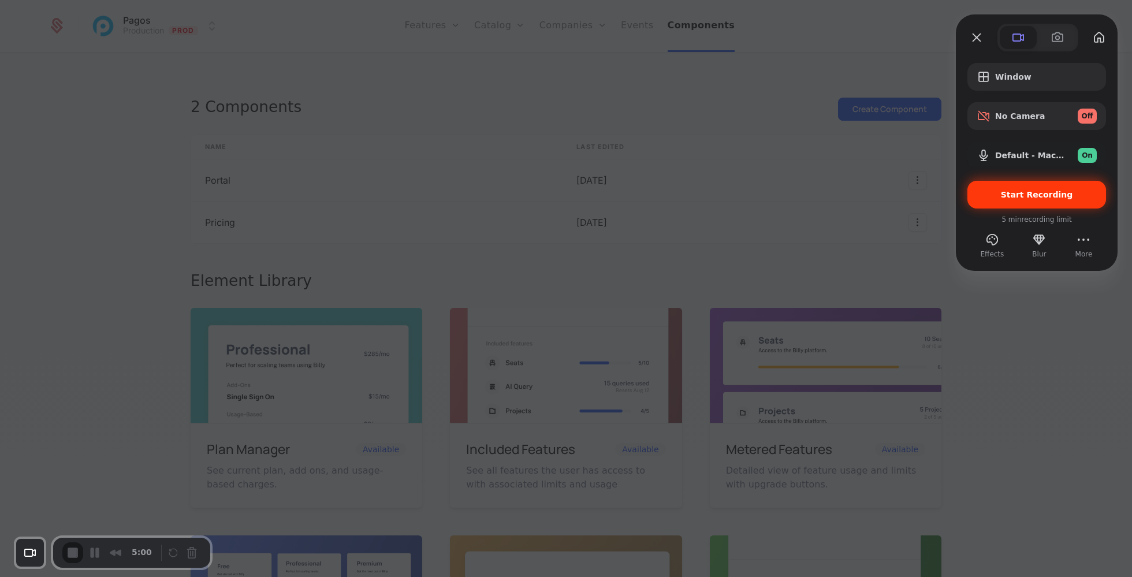
click at [1031, 196] on span "Start Recording" at bounding box center [1037, 194] width 72 height 9
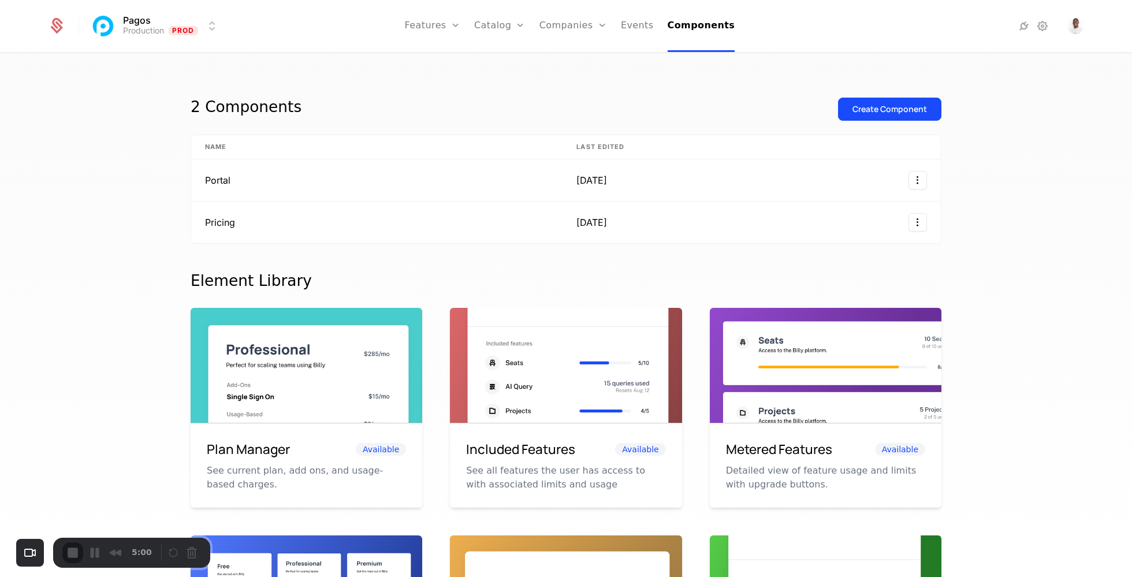
click at [170, 552] on button "Restart Recording" at bounding box center [176, 554] width 14 height 14
click at [480, 219] on td "Pricing" at bounding box center [376, 223] width 371 height 42
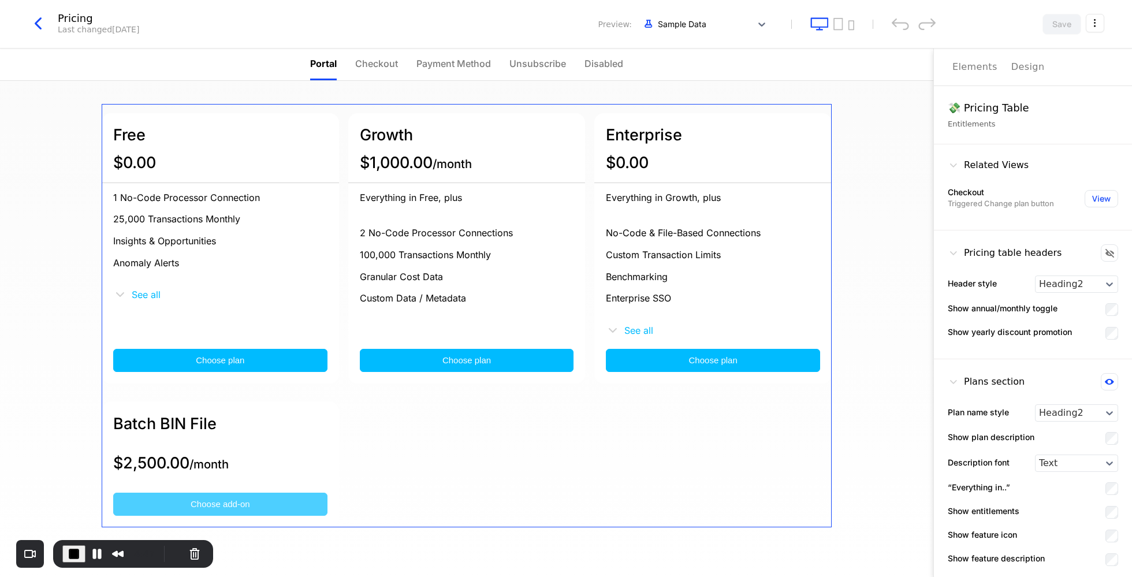
click at [251, 501] on button "Choose add-on" at bounding box center [220, 504] width 214 height 23
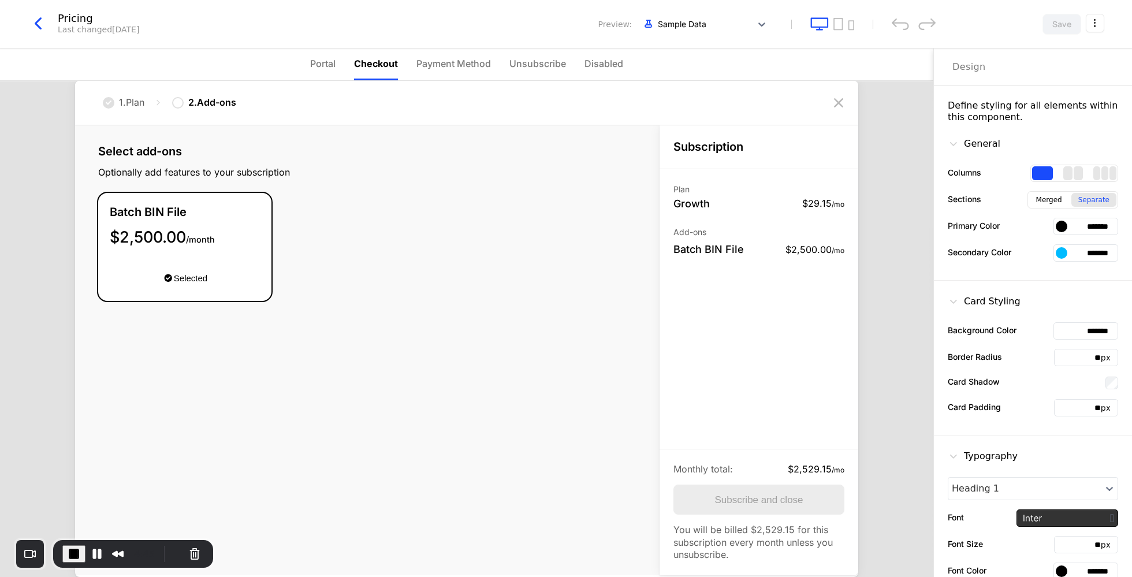
click at [288, 503] on button "Choose add-on" at bounding box center [220, 504] width 214 height 23
click at [434, 57] on span "Payment Method" at bounding box center [453, 64] width 74 height 14
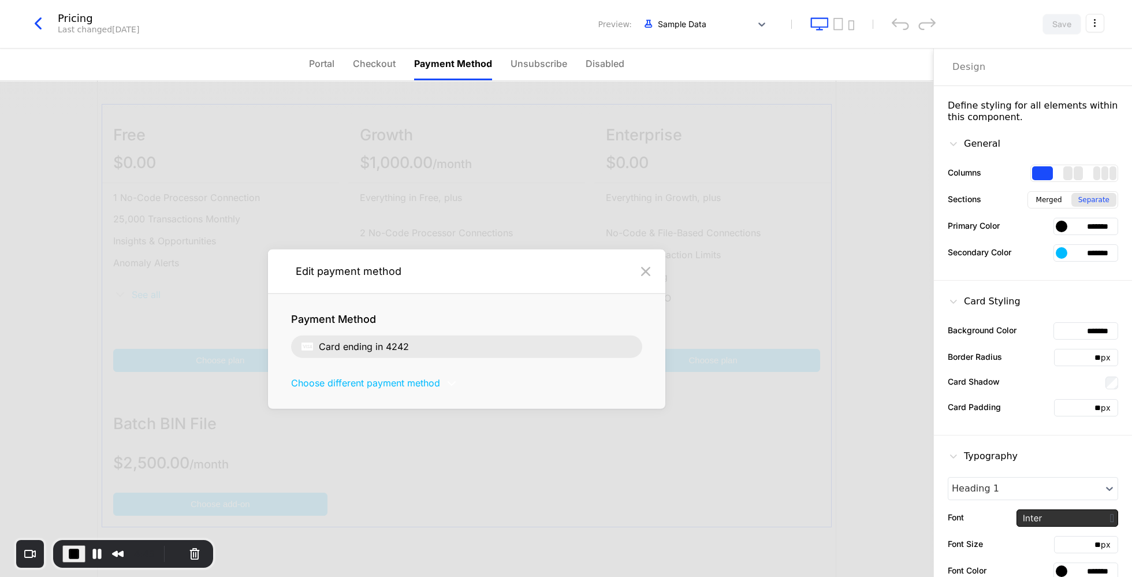
click at [371, 62] on span "Checkout" at bounding box center [374, 64] width 43 height 14
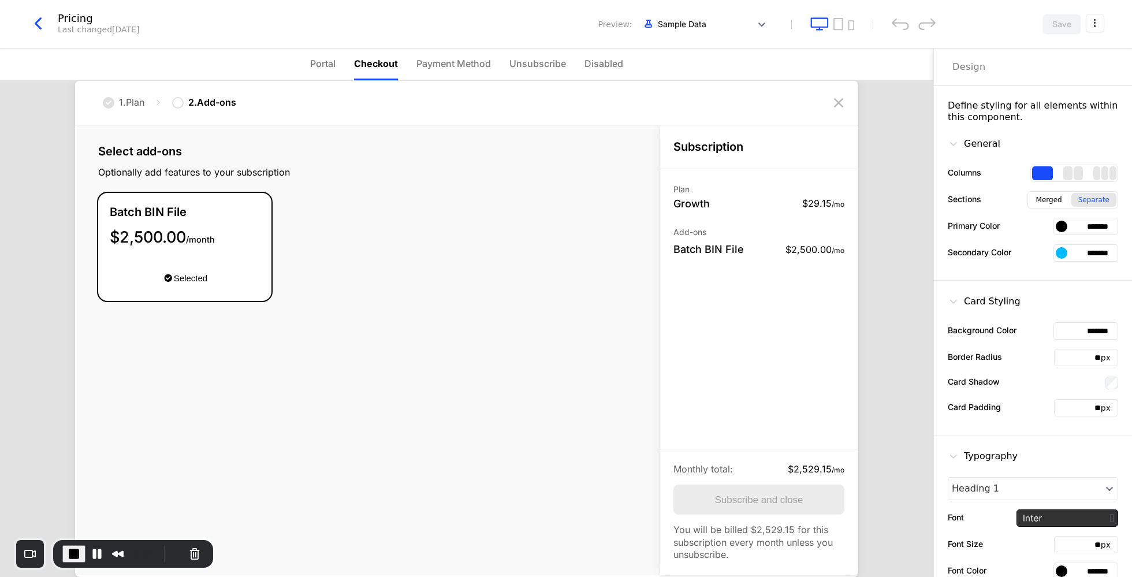
click at [300, 68] on nav "Portal Checkout Payment Method Unsubscribe Disabled" at bounding box center [466, 65] width 933 height 32
click at [308, 67] on nav "Portal Checkout Payment Method Unsubscribe Disabled" at bounding box center [466, 65] width 933 height 32
click at [316, 67] on span "Portal" at bounding box center [322, 64] width 25 height 14
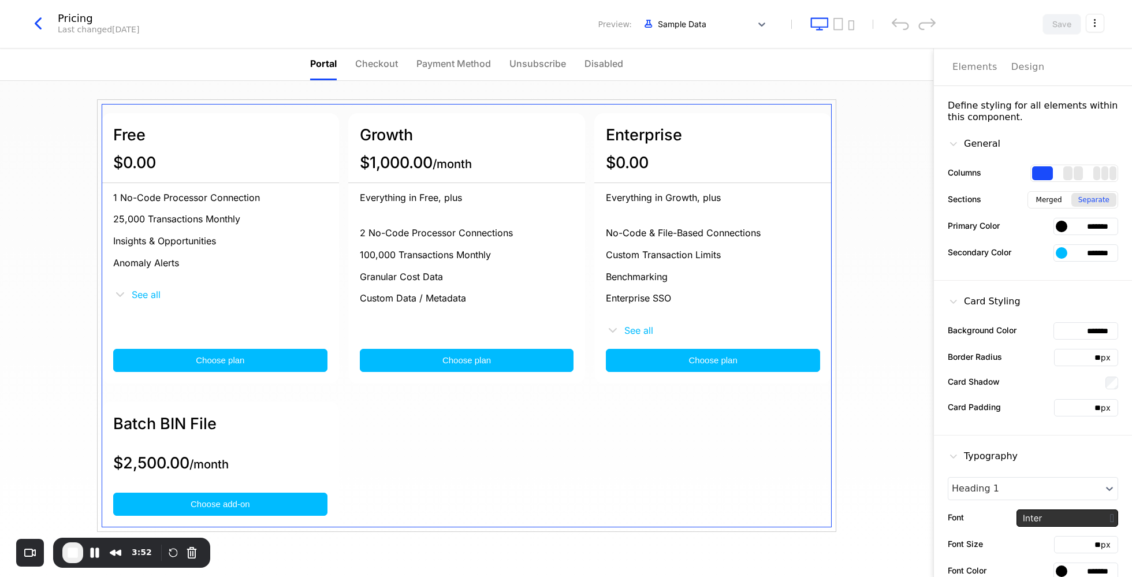
click at [35, 26] on icon "button" at bounding box center [38, 23] width 21 height 21
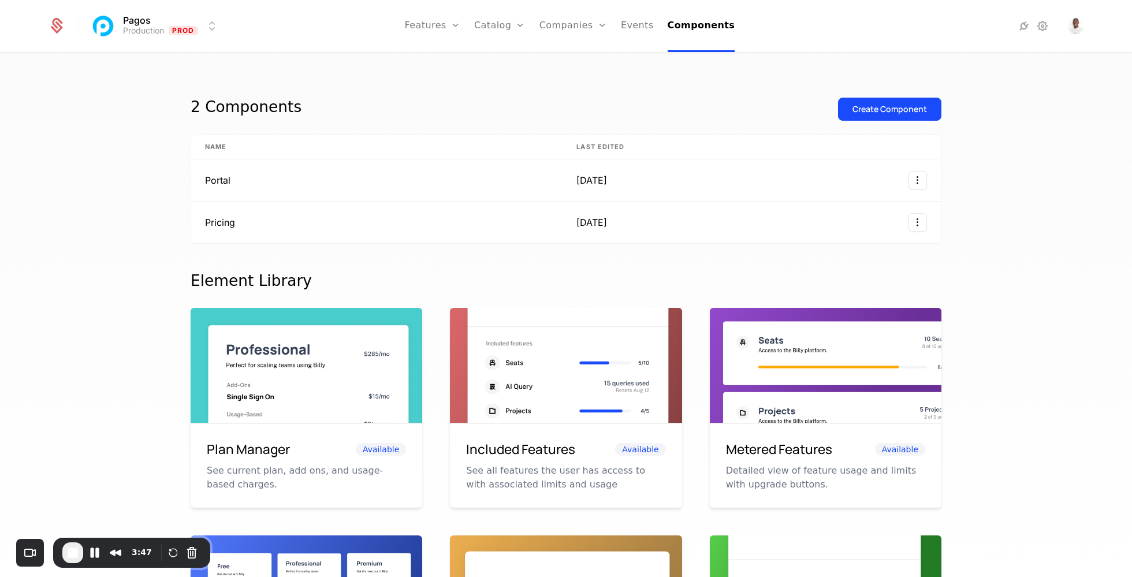
click at [580, 32] on link "Companies" at bounding box center [573, 26] width 68 height 52
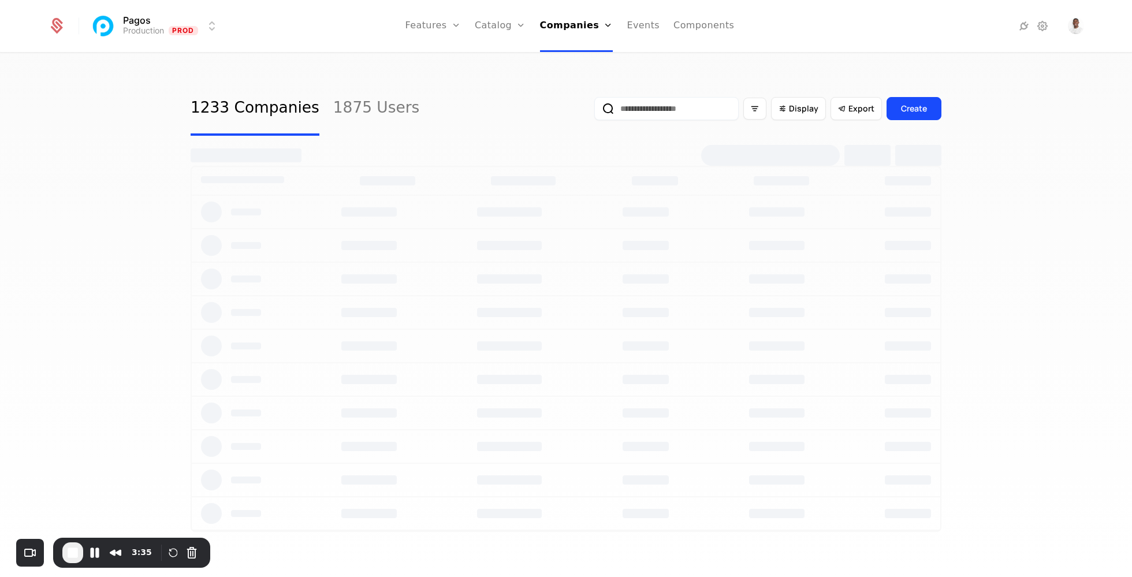
select select "***"
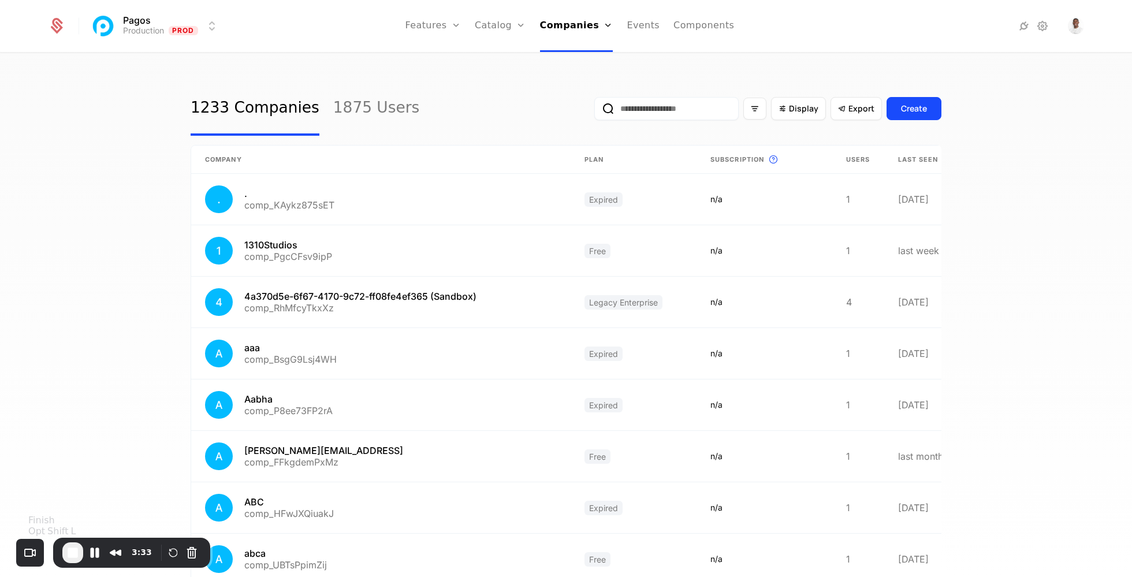
click at [67, 556] on span "End Recording" at bounding box center [73, 553] width 14 height 14
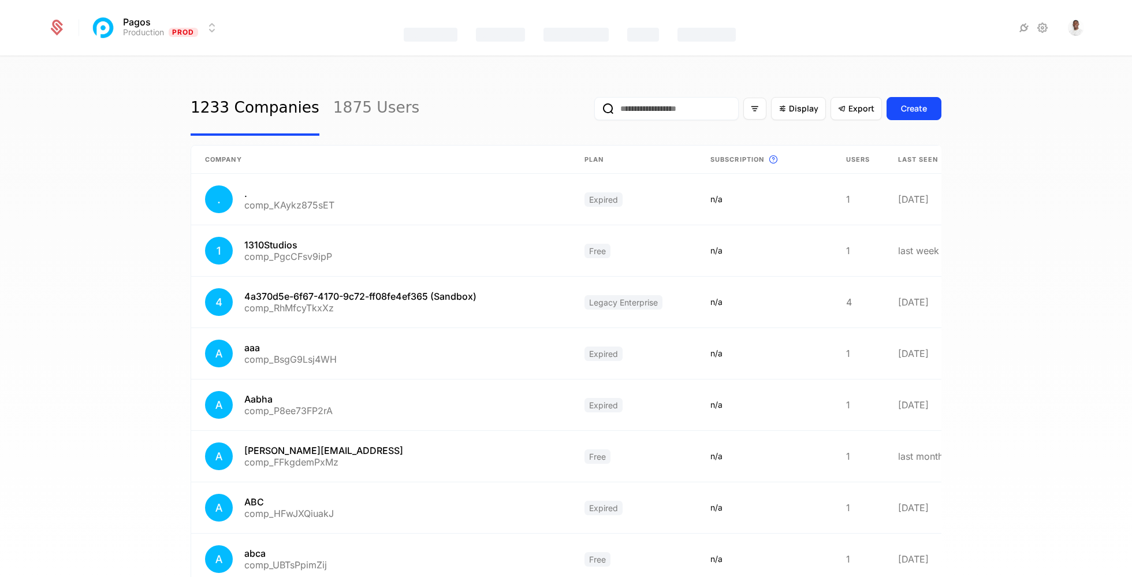
click at [682, 110] on input "email" at bounding box center [666, 108] width 144 height 23
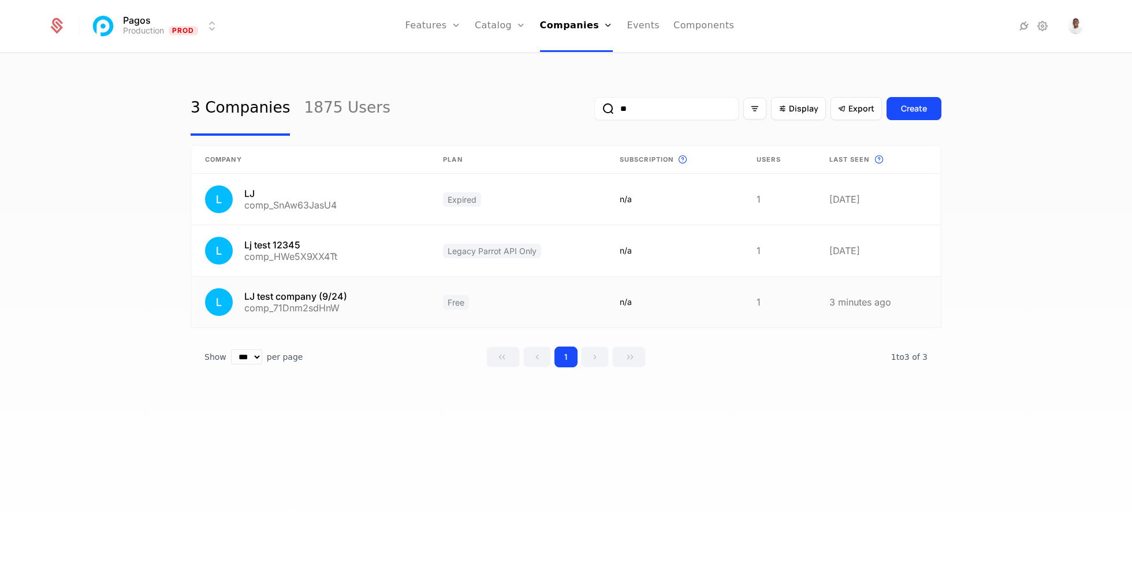
type input "**"
click at [543, 305] on link at bounding box center [517, 302] width 177 height 51
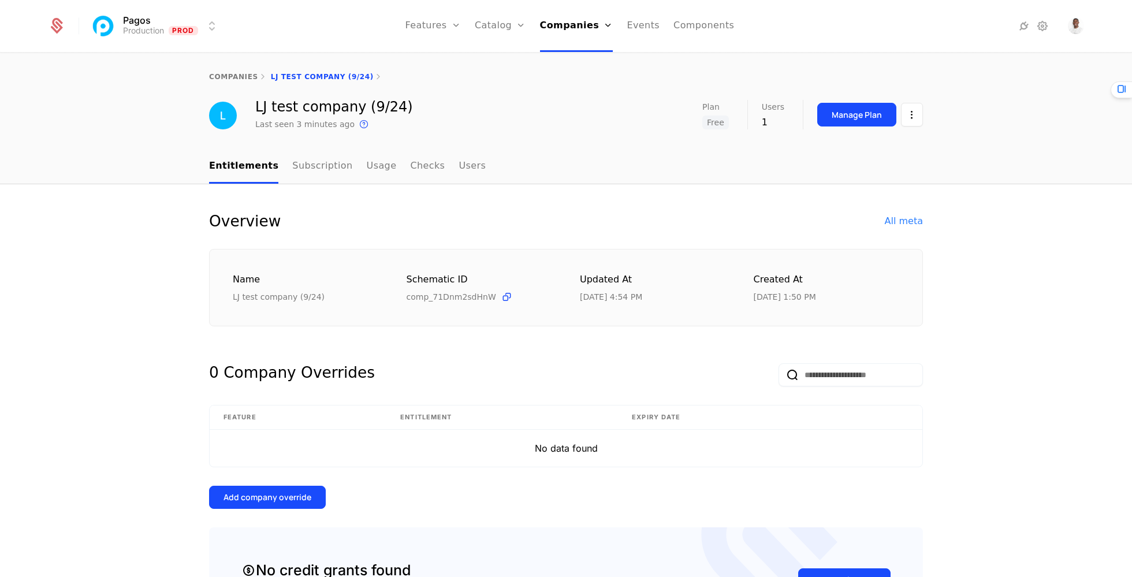
select select "***"
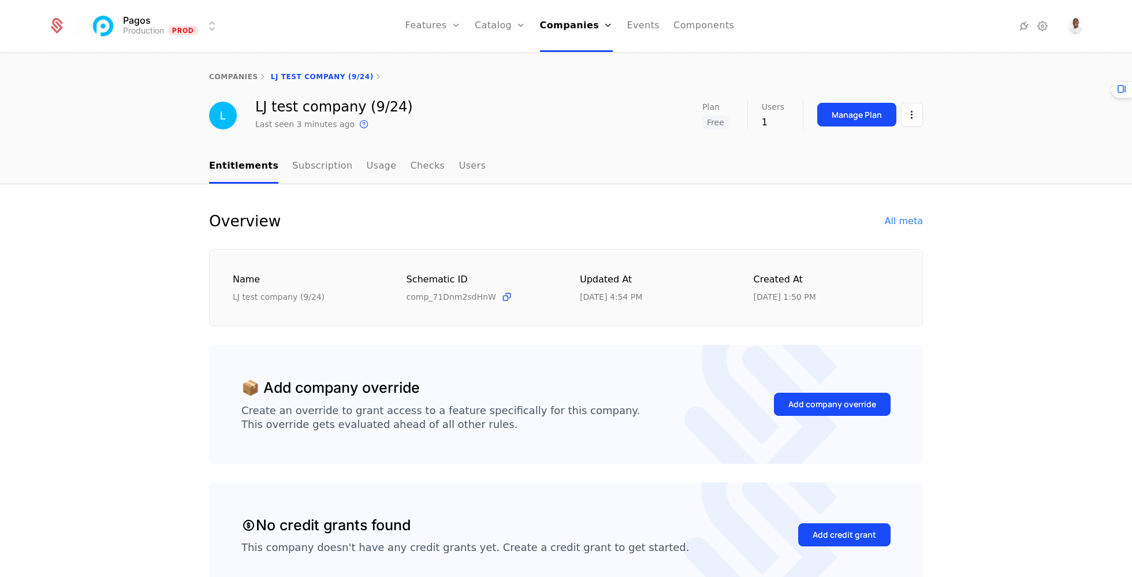
click at [849, 120] on div "Manage Plan" at bounding box center [857, 115] width 50 height 12
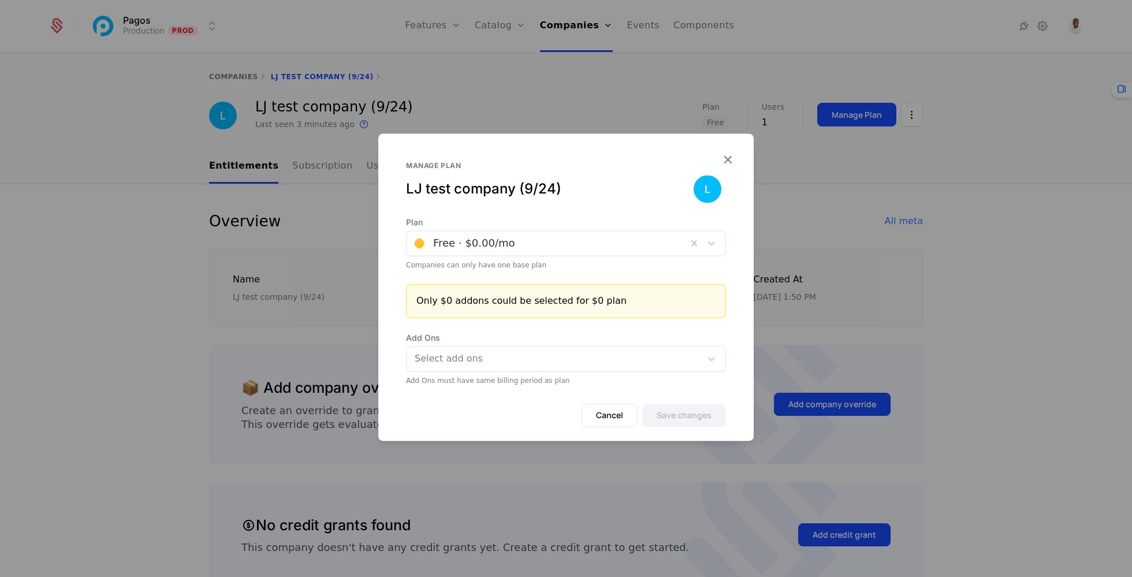
click at [513, 368] on div "Select add ons" at bounding box center [566, 358] width 320 height 25
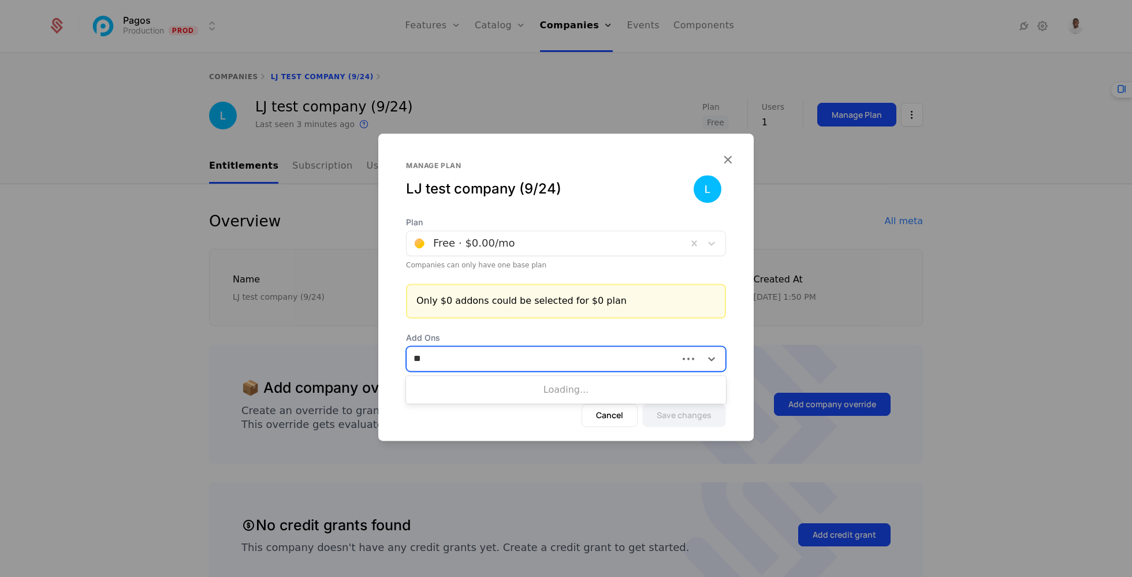
type input "*"
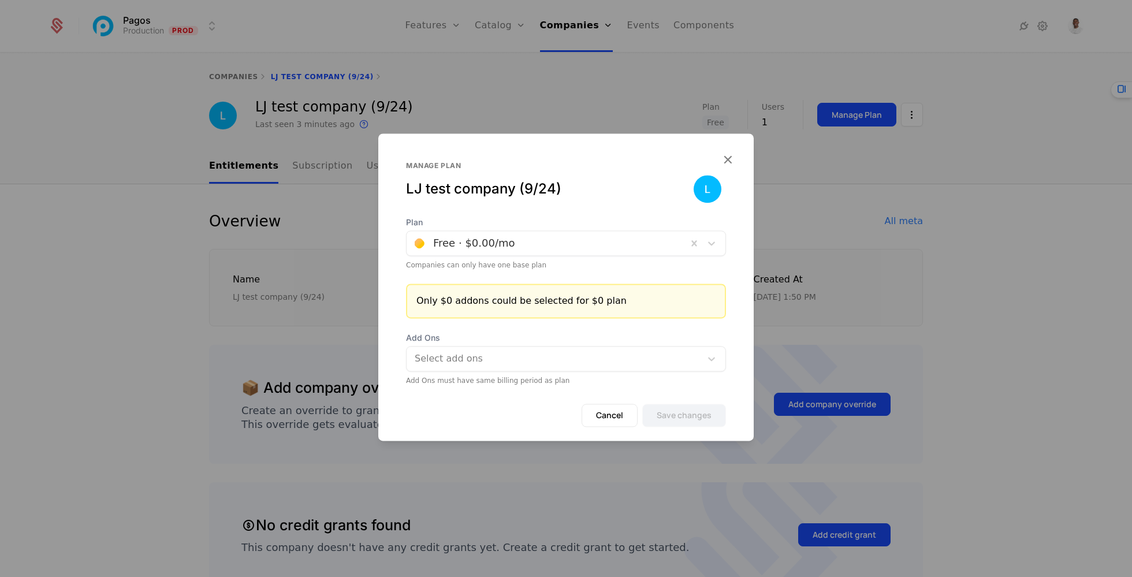
click at [865, 222] on div at bounding box center [566, 288] width 1132 height 577
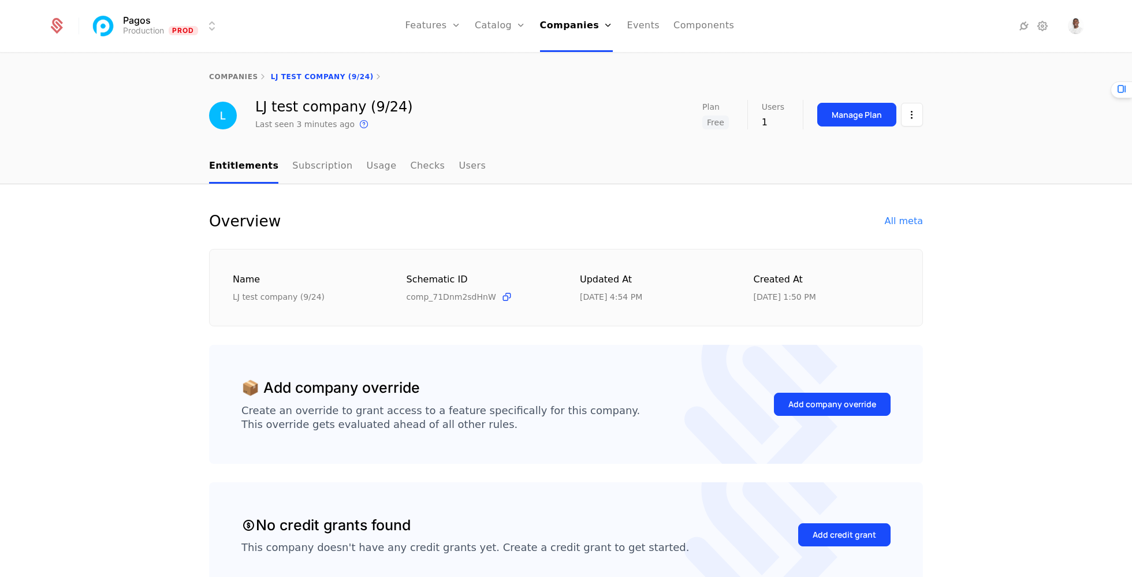
click at [826, 399] on div "Add company override" at bounding box center [832, 404] width 88 height 12
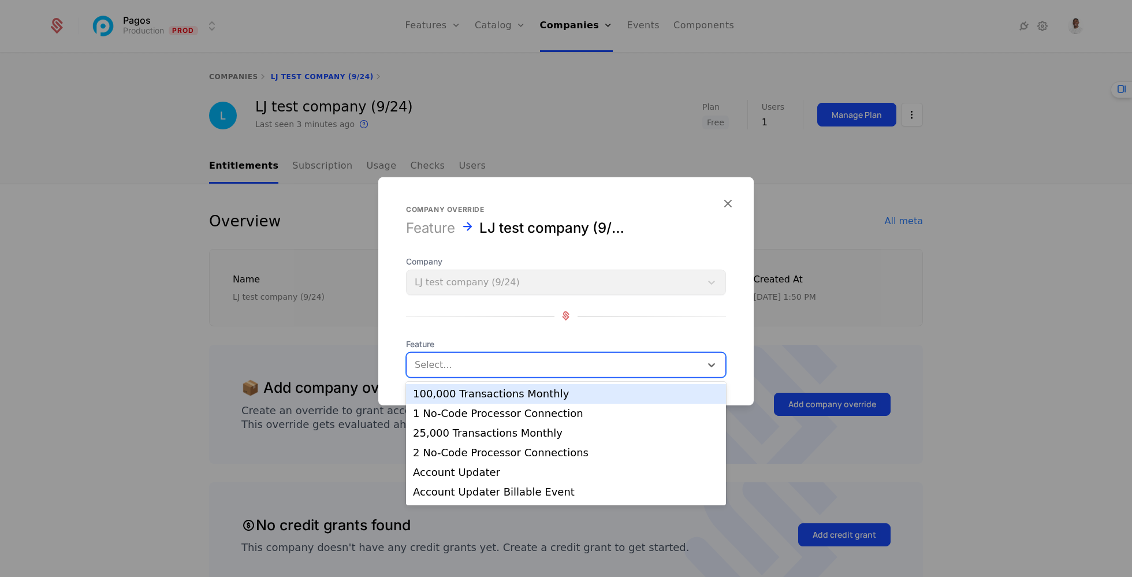
click at [665, 355] on div "Select..." at bounding box center [554, 364] width 295 height 21
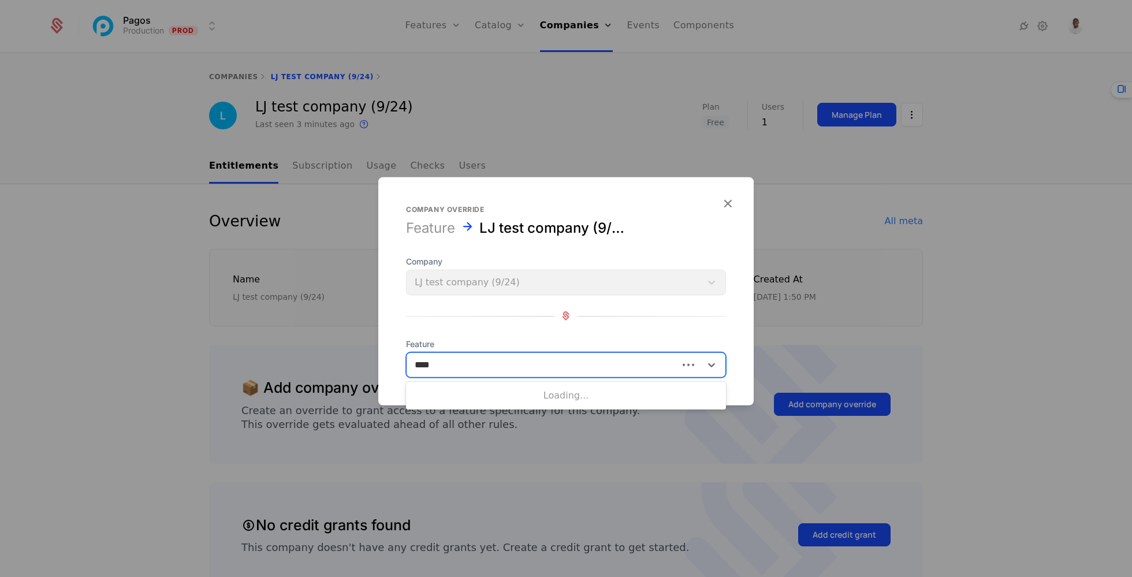
type input "*****"
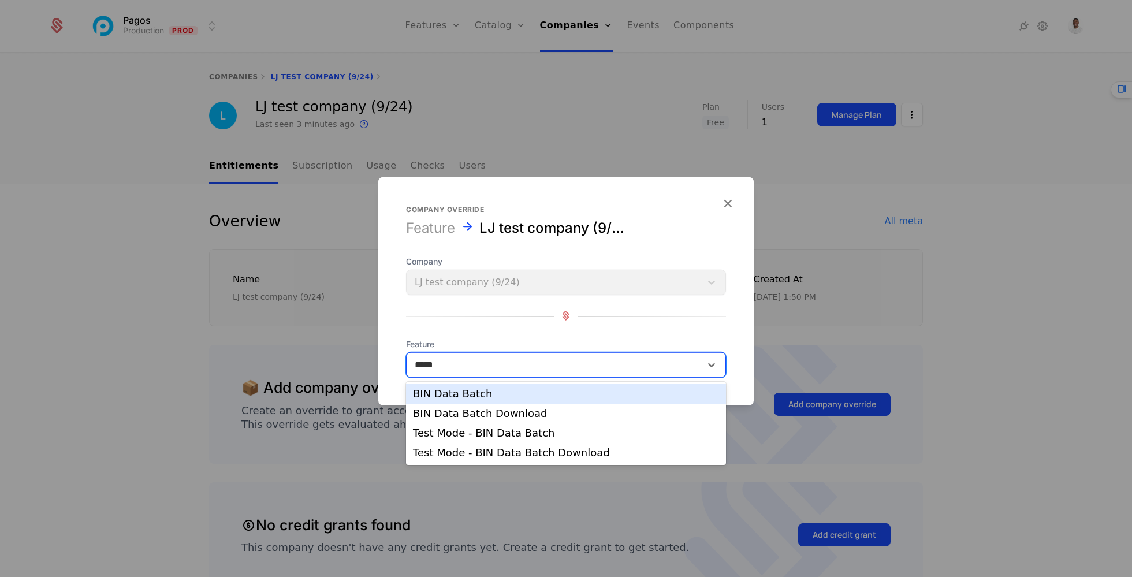
click at [537, 386] on div "BIN Data Batch" at bounding box center [566, 394] width 320 height 20
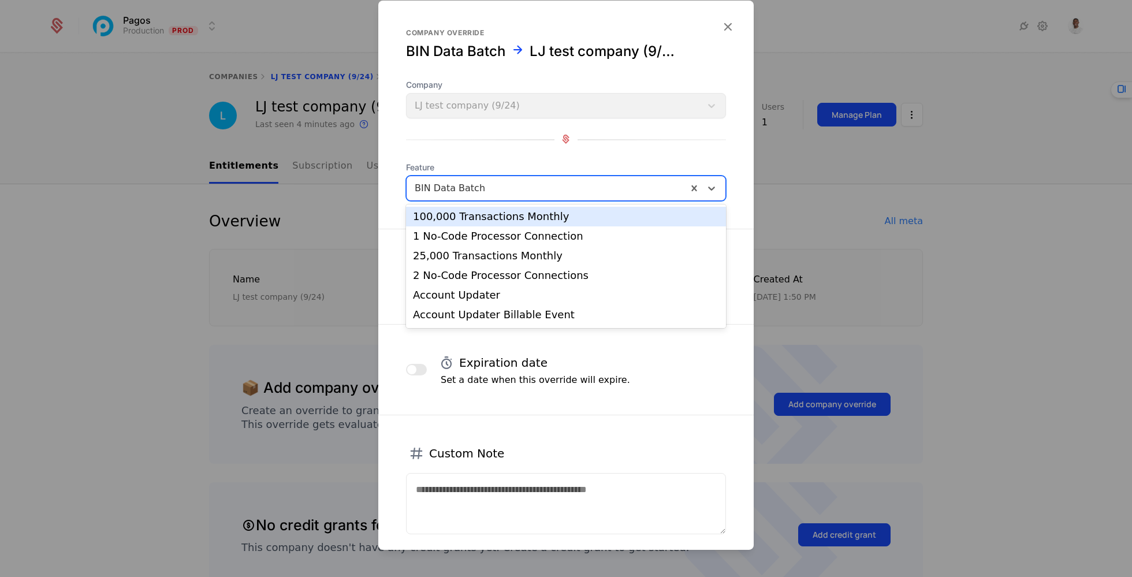
click at [560, 192] on div at bounding box center [547, 188] width 264 height 16
click at [560, 187] on div at bounding box center [547, 188] width 264 height 16
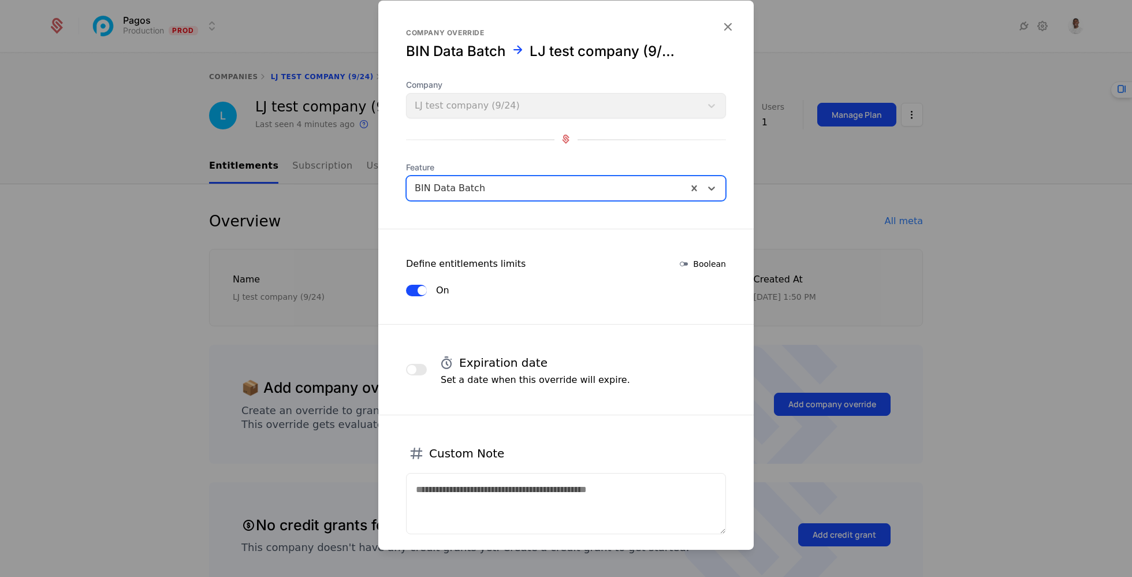
click at [560, 187] on div at bounding box center [547, 188] width 264 height 16
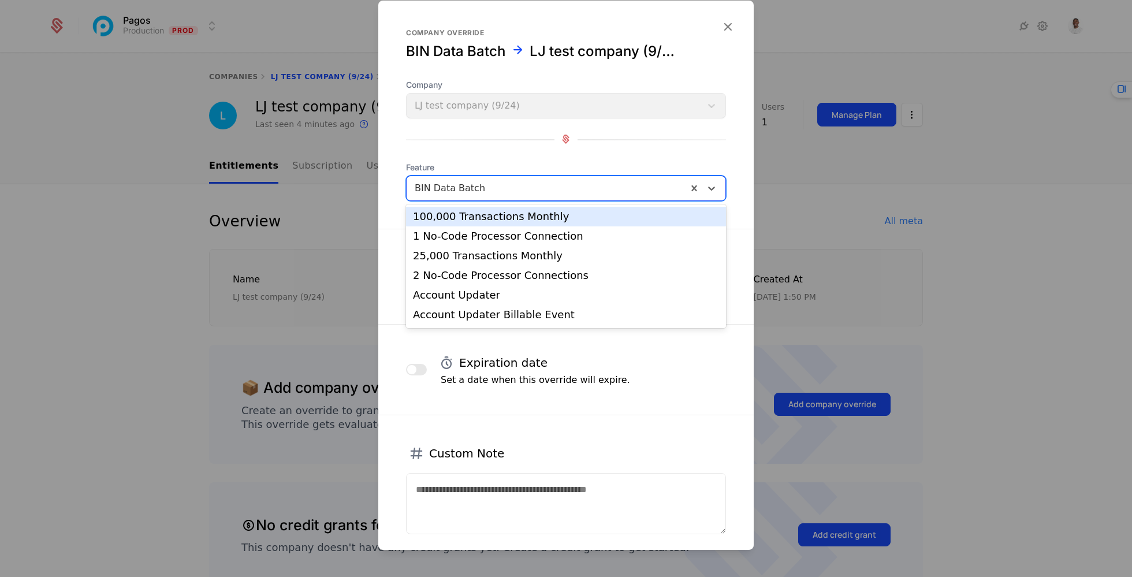
click at [560, 186] on div at bounding box center [547, 188] width 264 height 16
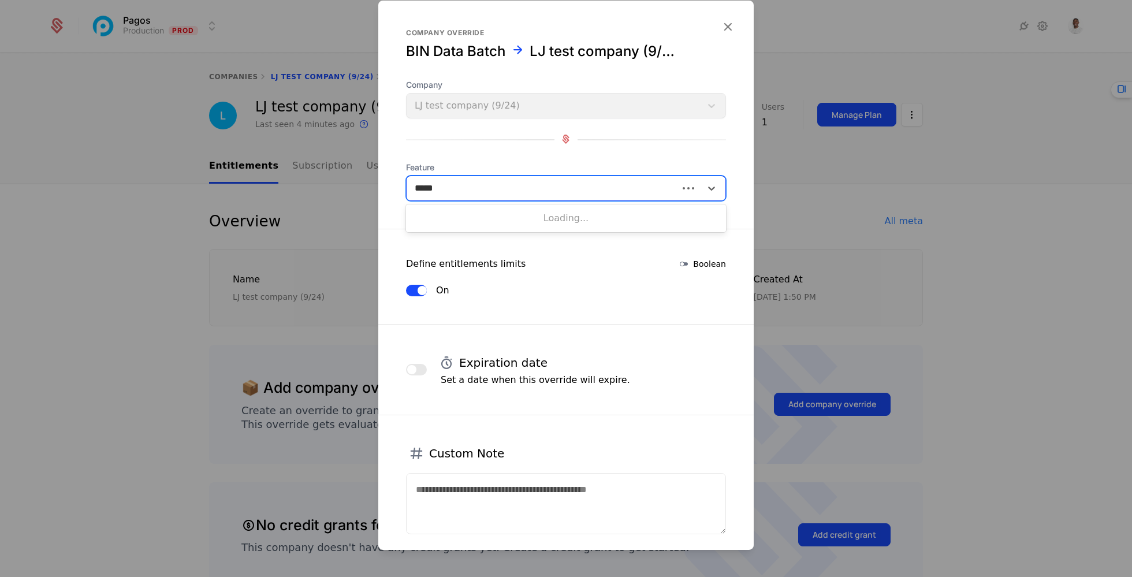
type input "***"
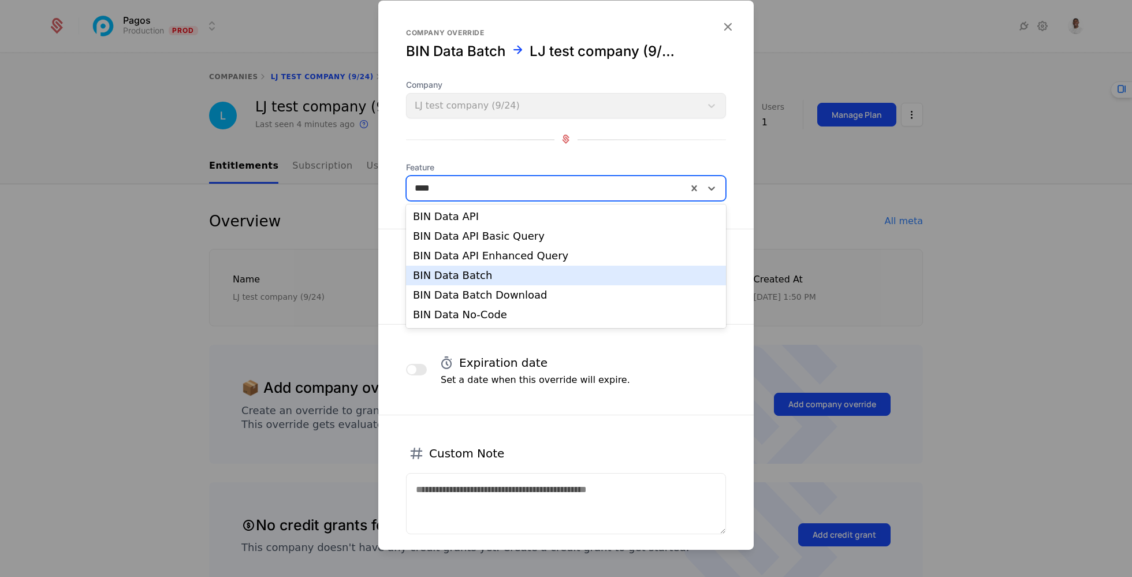
click at [522, 273] on div "BIN Data Batch" at bounding box center [566, 275] width 306 height 10
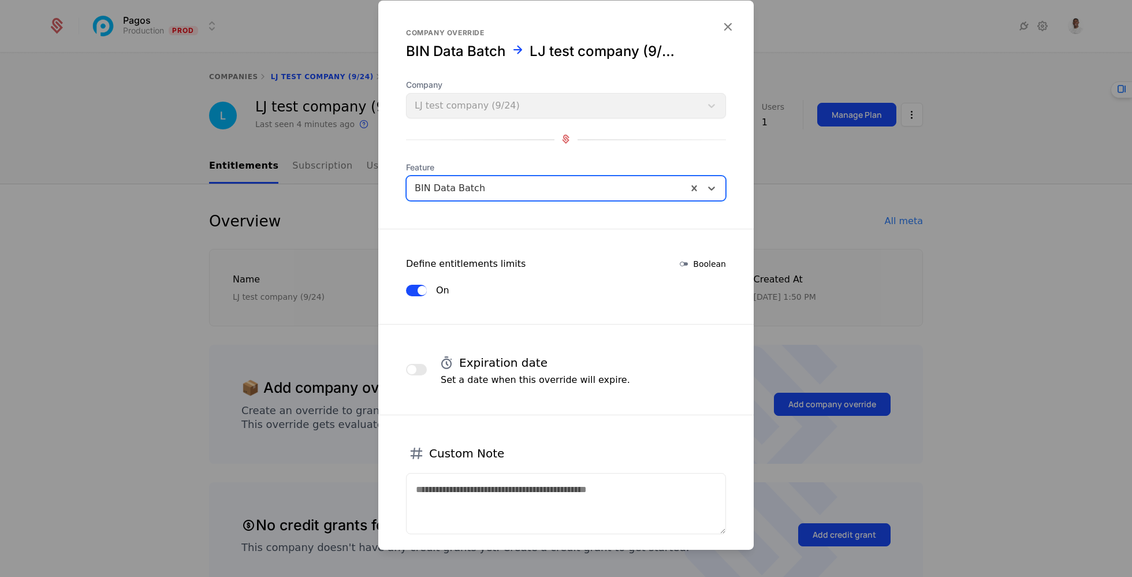
scroll to position [64, 0]
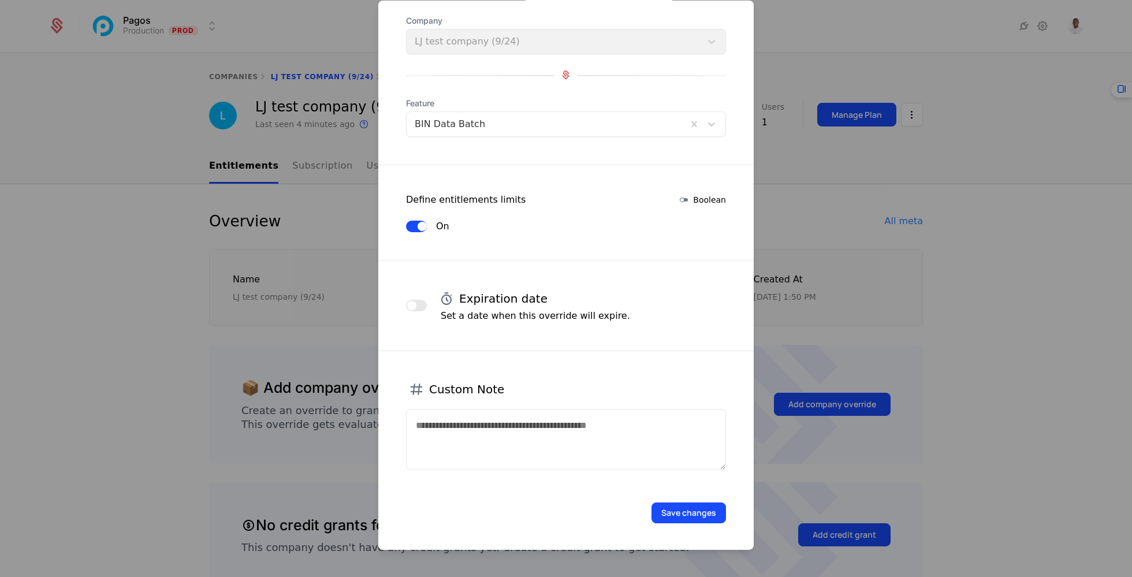
click at [702, 506] on button "Save changes" at bounding box center [688, 512] width 74 height 21
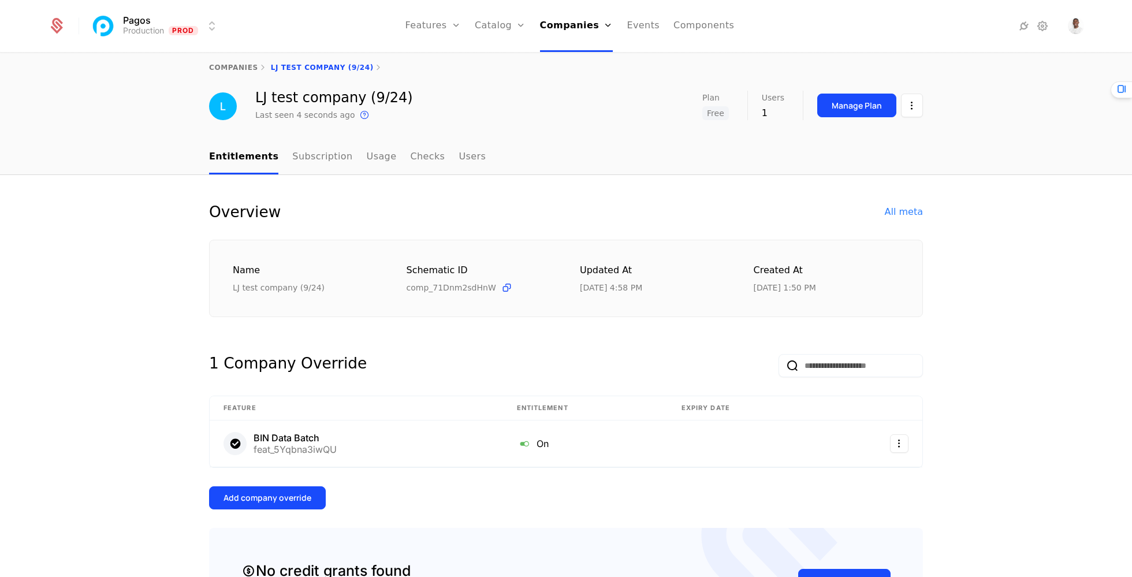
scroll to position [0, 0]
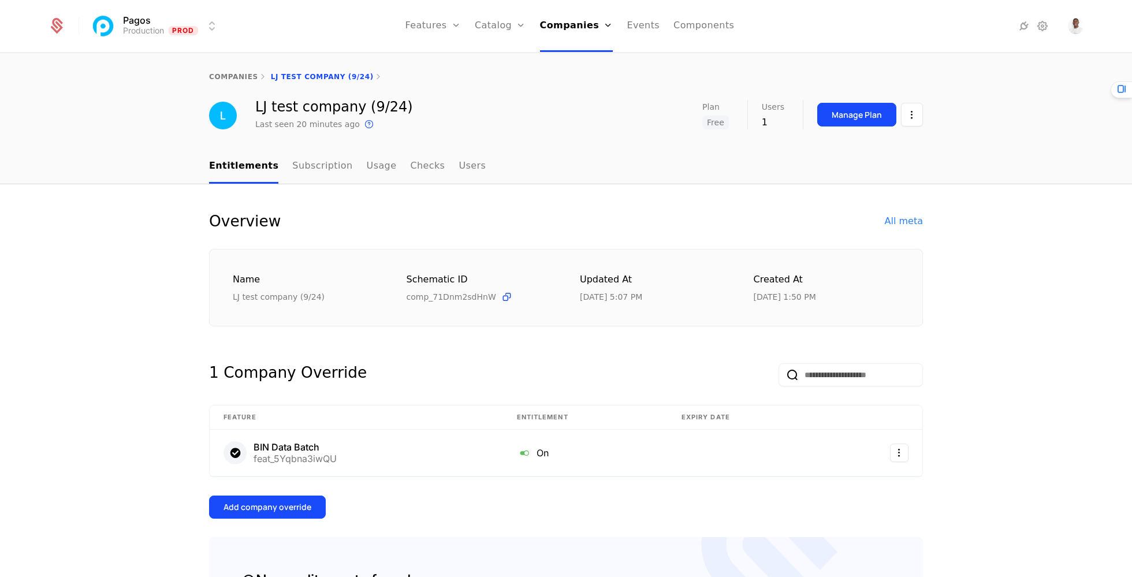
click at [696, 29] on link "Components" at bounding box center [703, 26] width 61 height 52
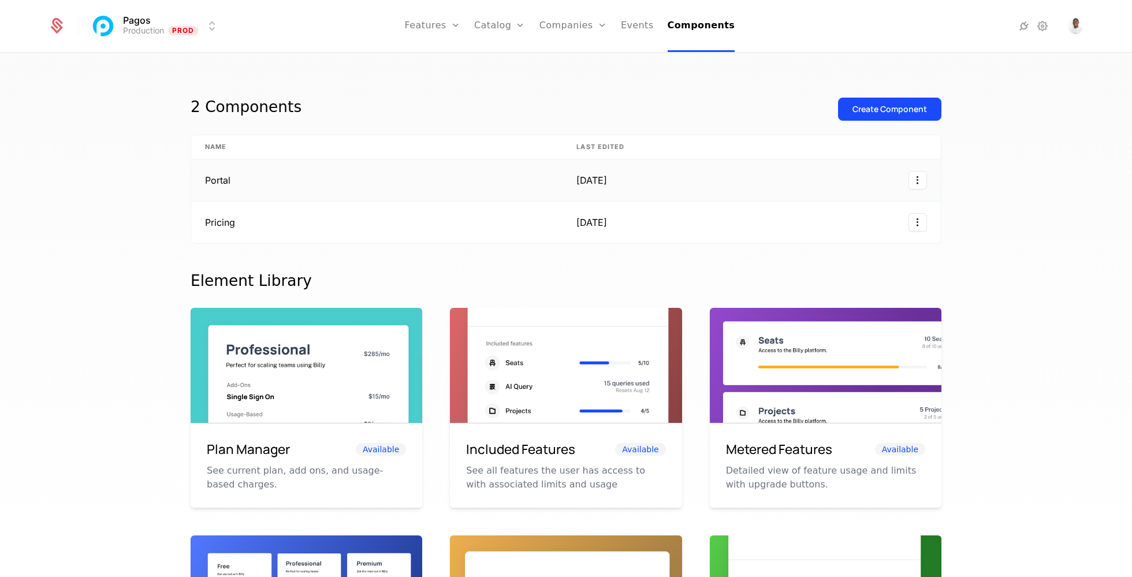
click at [924, 181] on html "Pagos Production Prod Features Features Flags Catalog Plans Add Ons Credits Con…" at bounding box center [566, 288] width 1132 height 577
click at [748, 180] on html "Pagos Production Prod Features Features Flags Catalog Plans Add Ons Credits Con…" at bounding box center [566, 288] width 1132 height 577
click at [752, 180] on div at bounding box center [792, 180] width 270 height 18
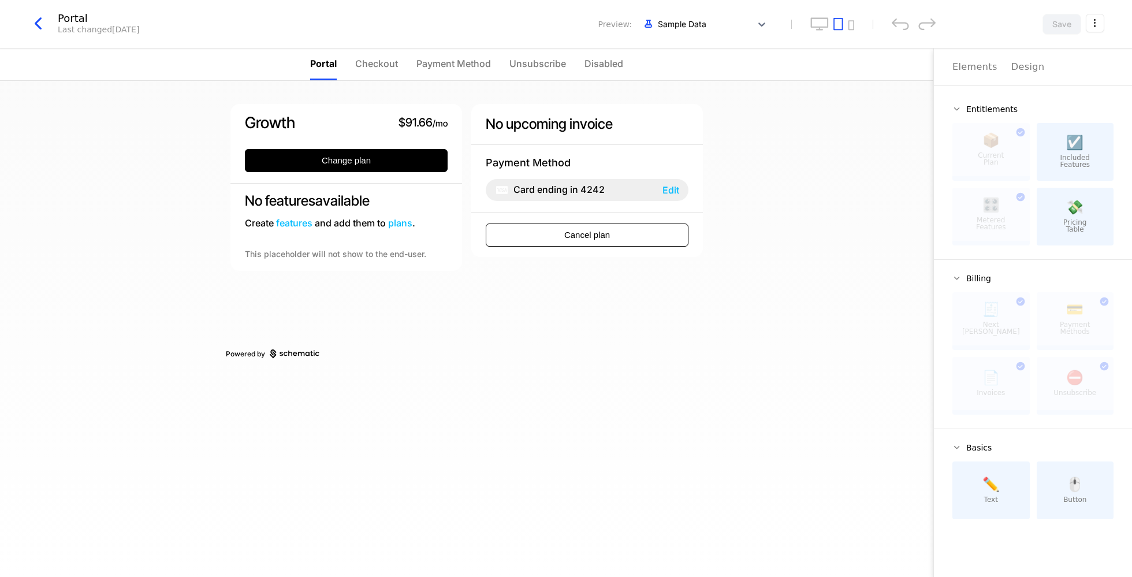
click at [1090, 27] on html "Pagos Production Prod Features Features Flags Catalog Plans Add Ons Credits Con…" at bounding box center [566, 288] width 1132 height 577
click at [881, 145] on html "Pagos Production Prod Features Features Flags Catalog Plans Add Ons Credits Con…" at bounding box center [566, 288] width 1132 height 577
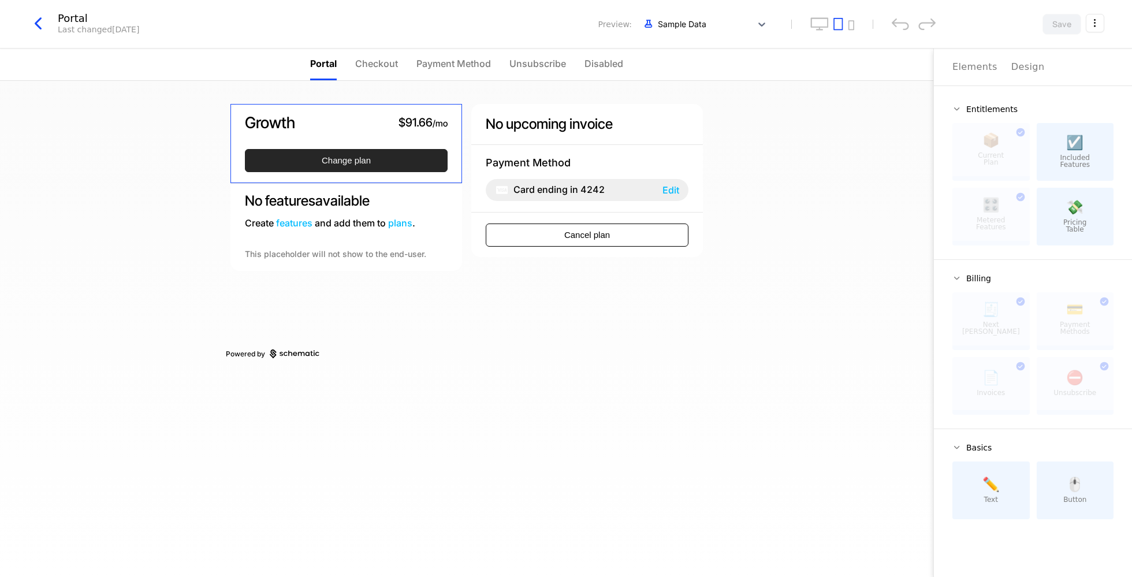
click at [325, 167] on button "Change plan" at bounding box center [346, 160] width 203 height 23
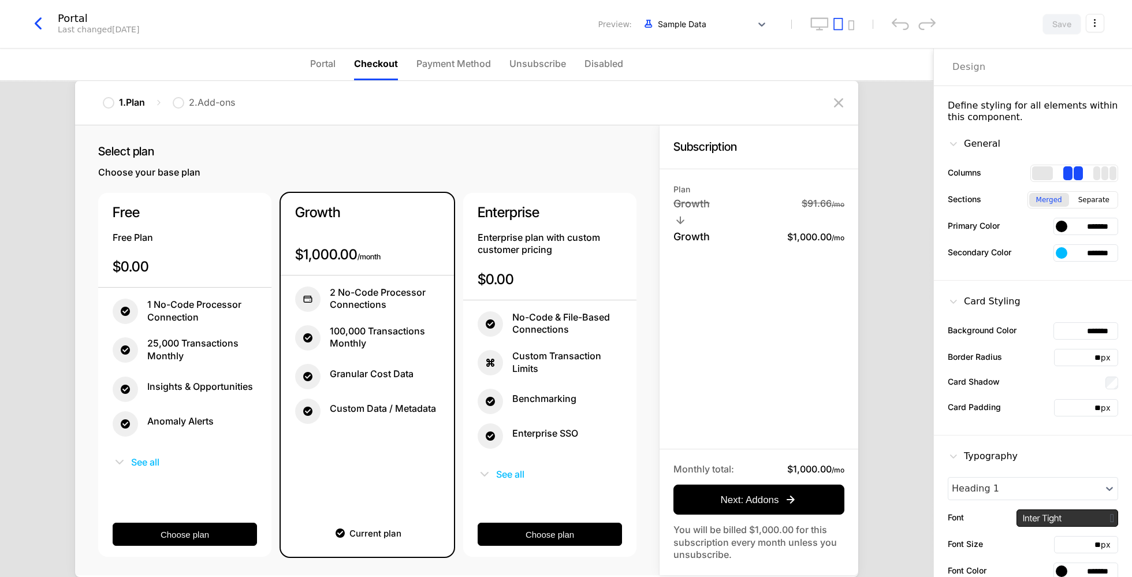
scroll to position [148, 0]
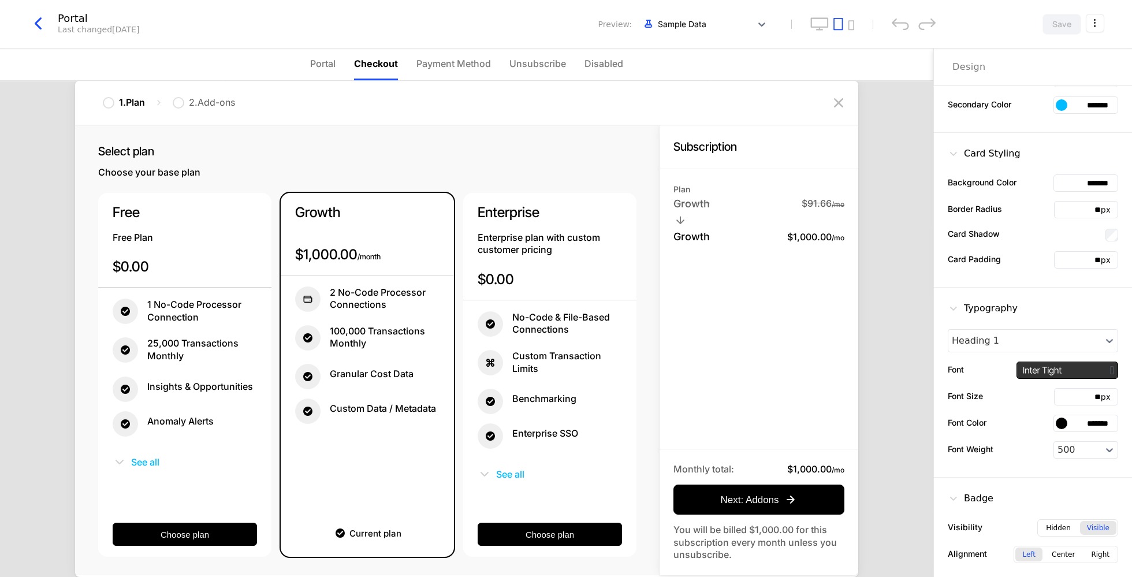
click at [548, 83] on div "Growth $91.66 / mo Change plan No features available Create features and add th…" at bounding box center [467, 229] width 482 height 296
